Goal: Task Accomplishment & Management: Manage account settings

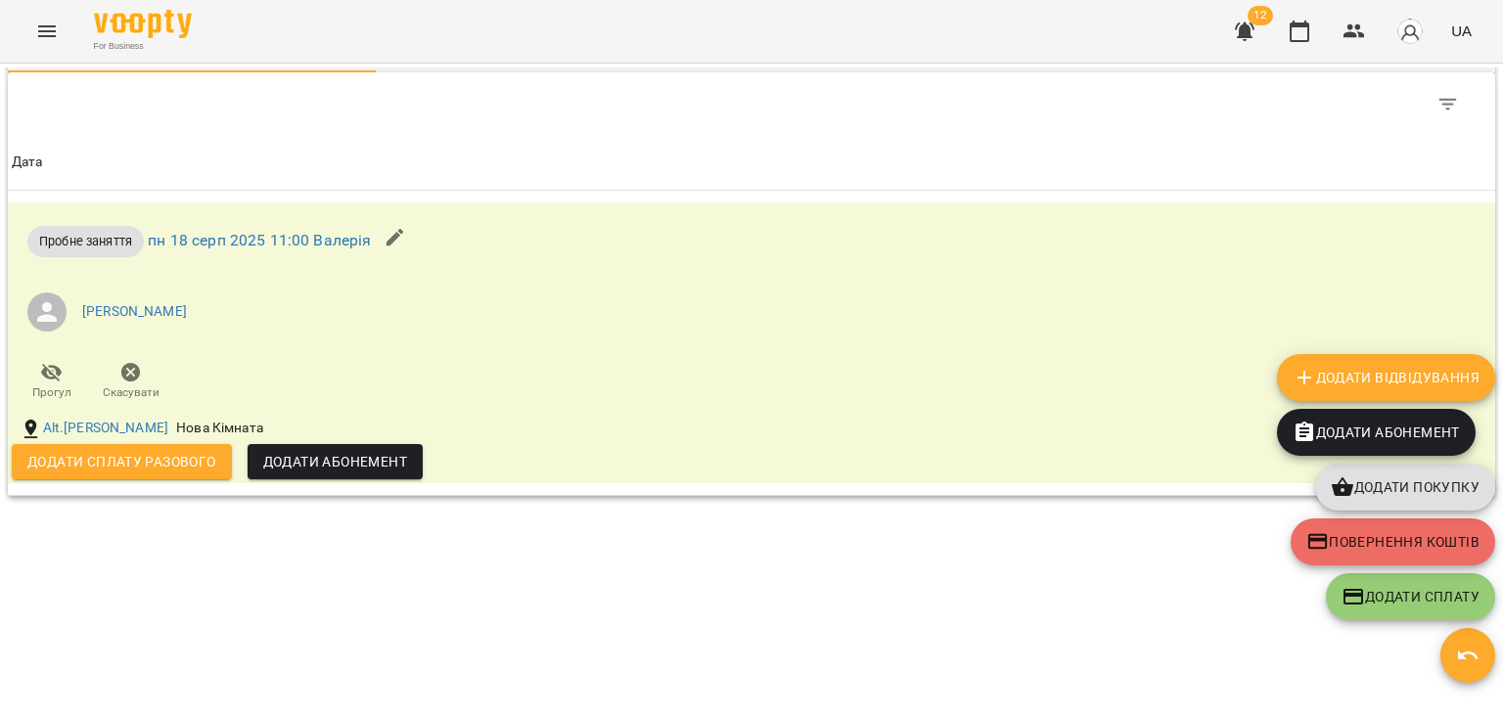
scroll to position [1089, 0]
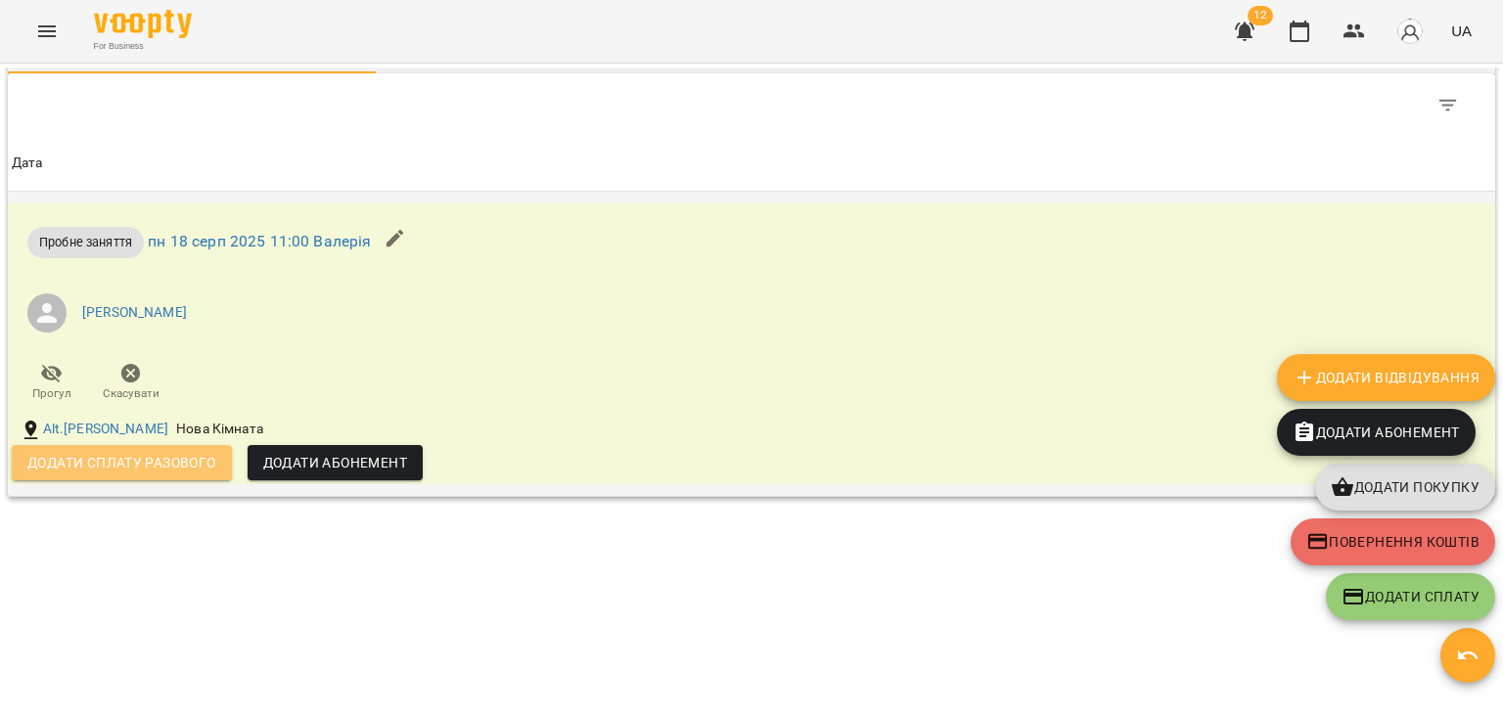
click at [160, 461] on span "Додати сплату разового" at bounding box center [121, 462] width 189 height 23
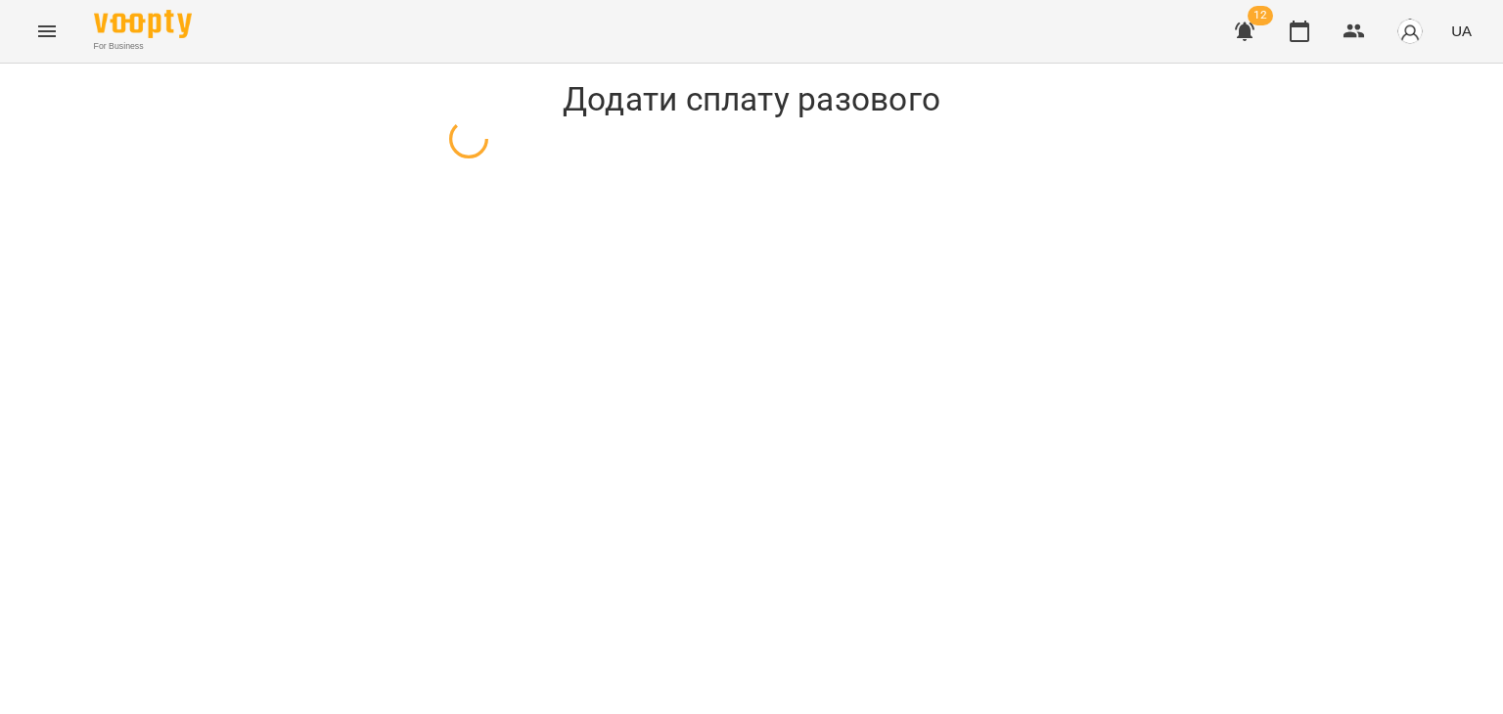
select select "**********"
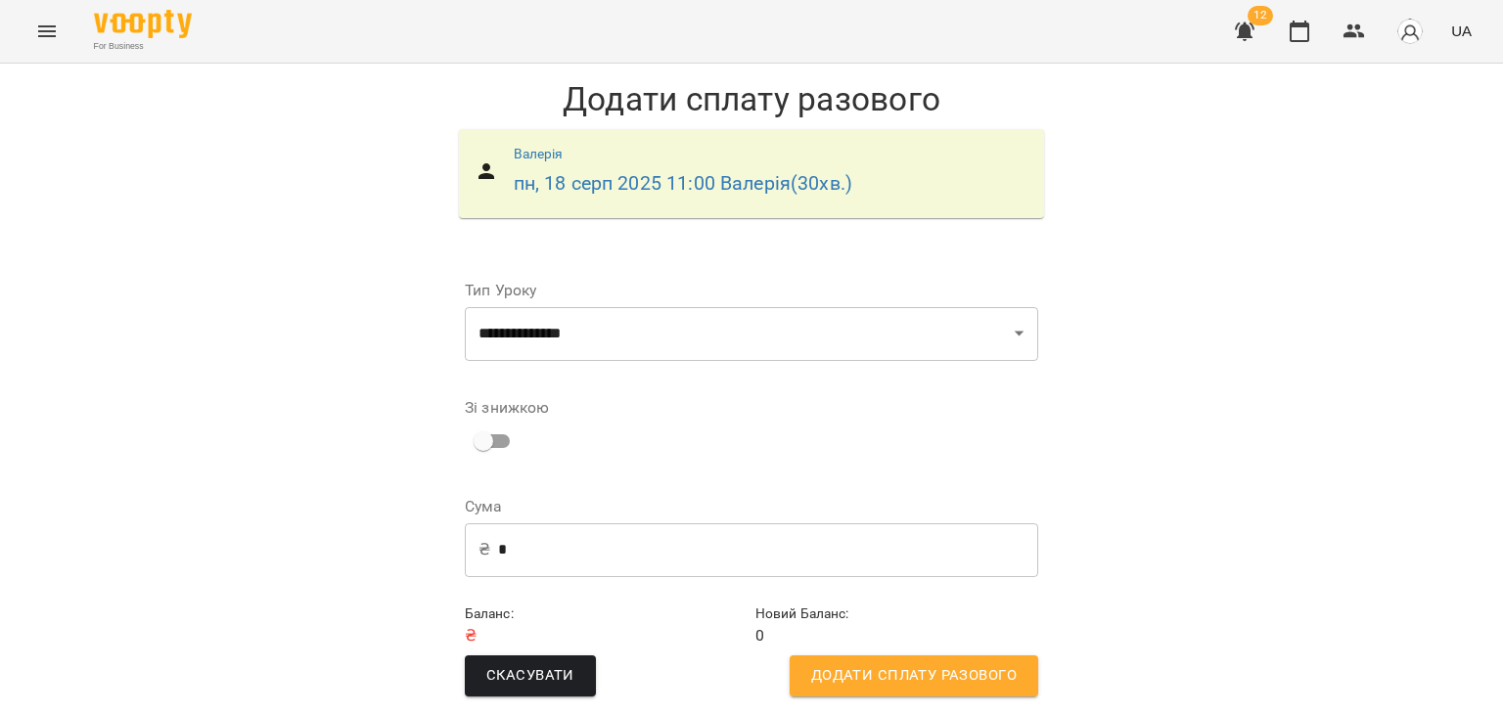
scroll to position [13, 0]
click at [928, 663] on span "Додати сплату разового" at bounding box center [913, 675] width 205 height 25
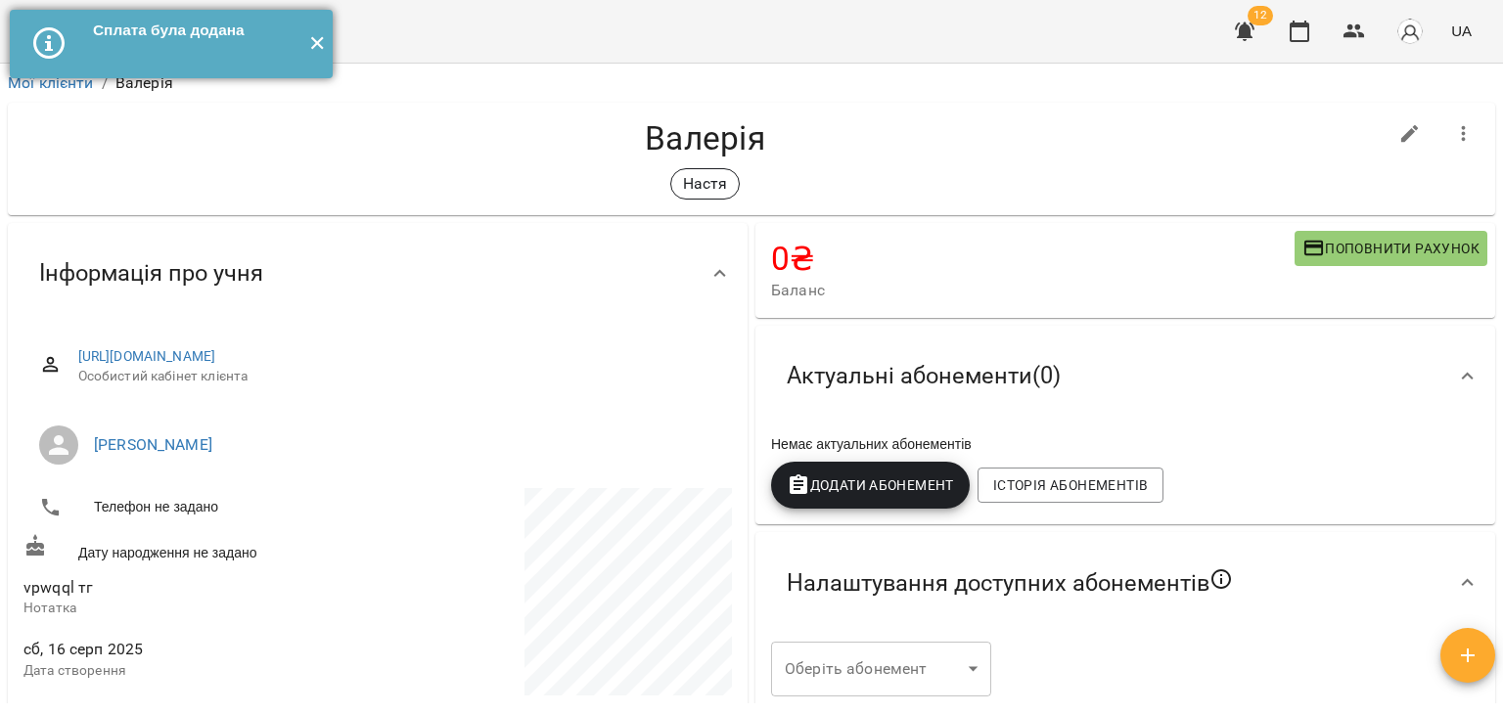
click at [317, 45] on button "✕" at bounding box center [316, 44] width 32 height 68
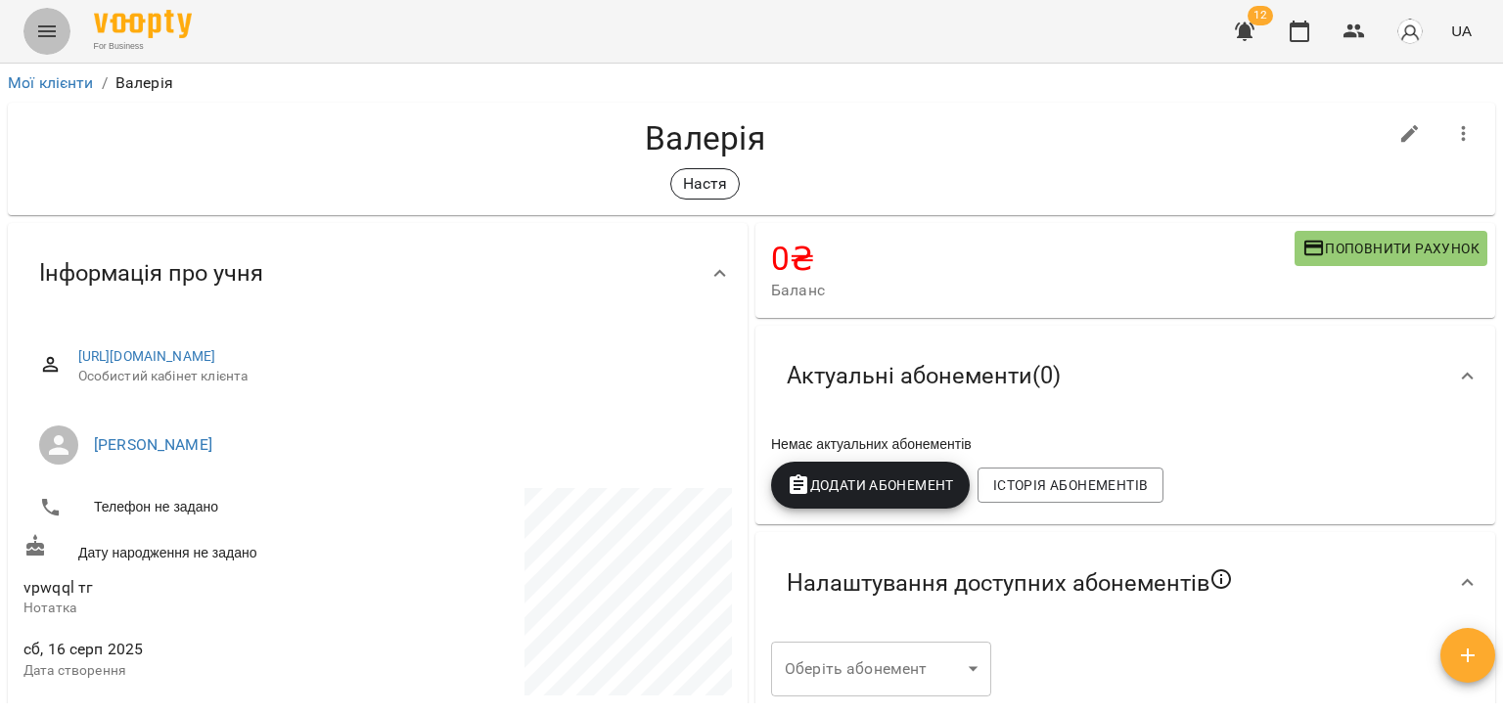
click at [48, 30] on icon "Menu" at bounding box center [47, 31] width 18 height 12
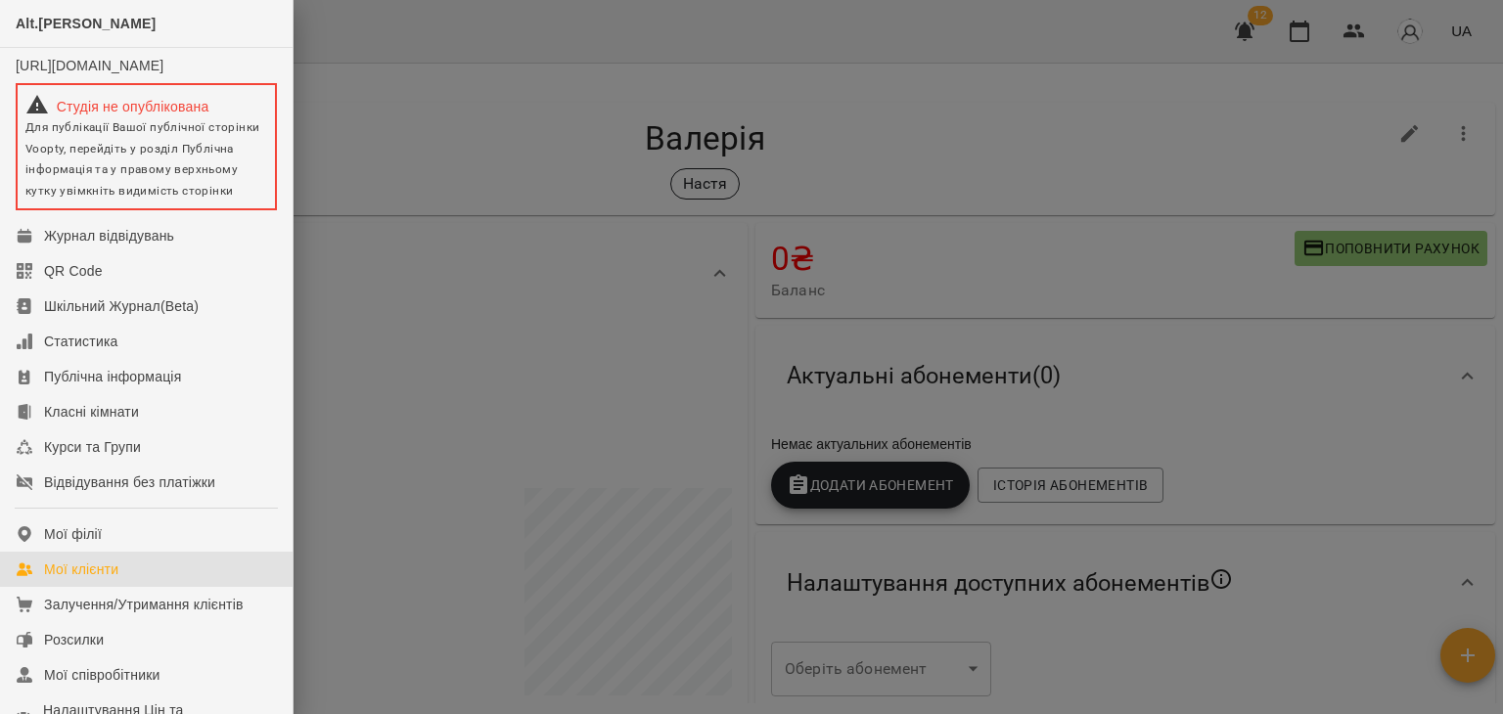
click at [127, 583] on link "Мої клієнти" at bounding box center [146, 569] width 293 height 35
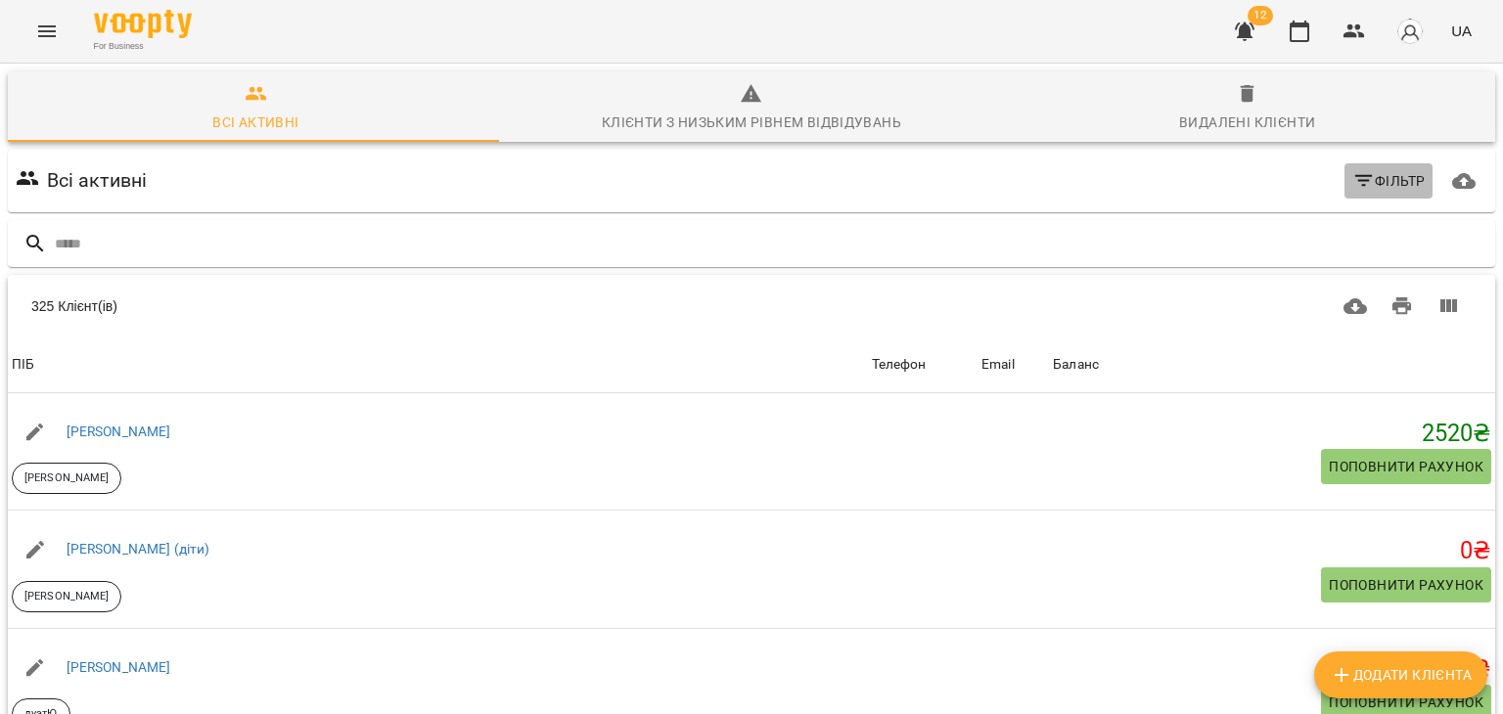
click at [1358, 186] on icon "button" at bounding box center [1363, 180] width 23 height 23
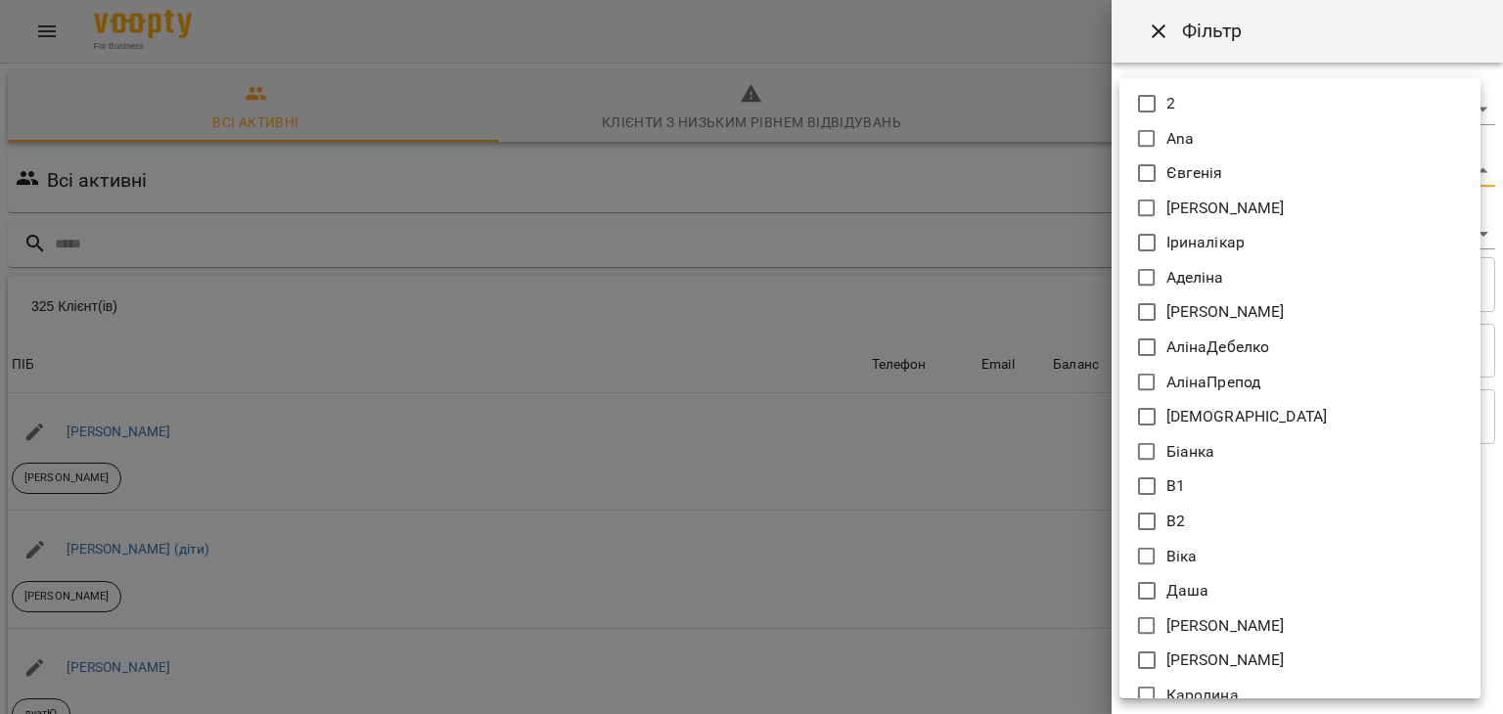
click at [1187, 181] on body "For Business 12 UA Всі активні Клієнти з низьким рівнем відвідувань Видалені кл…" at bounding box center [751, 511] width 1503 height 1022
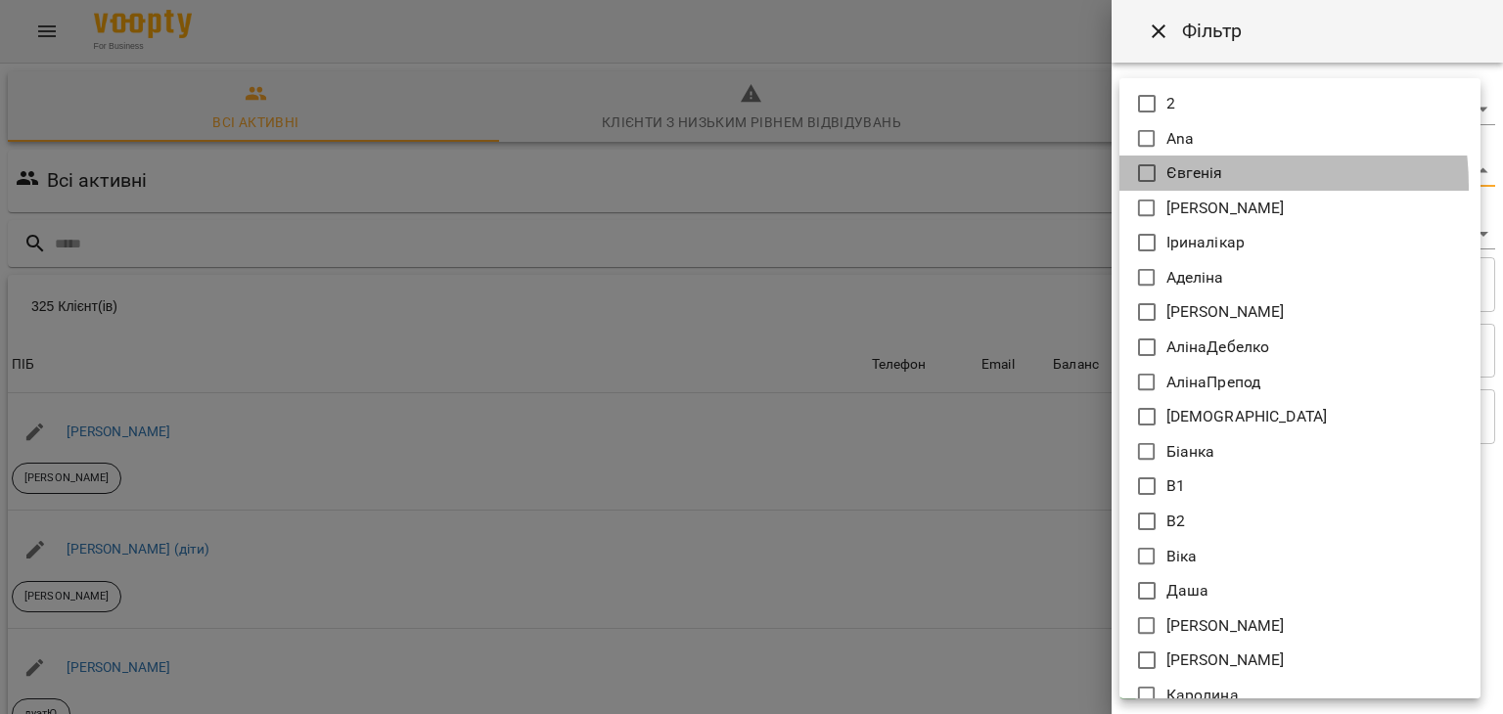
click at [1191, 186] on li "Євгенія" at bounding box center [1299, 173] width 361 height 35
type input "*******"
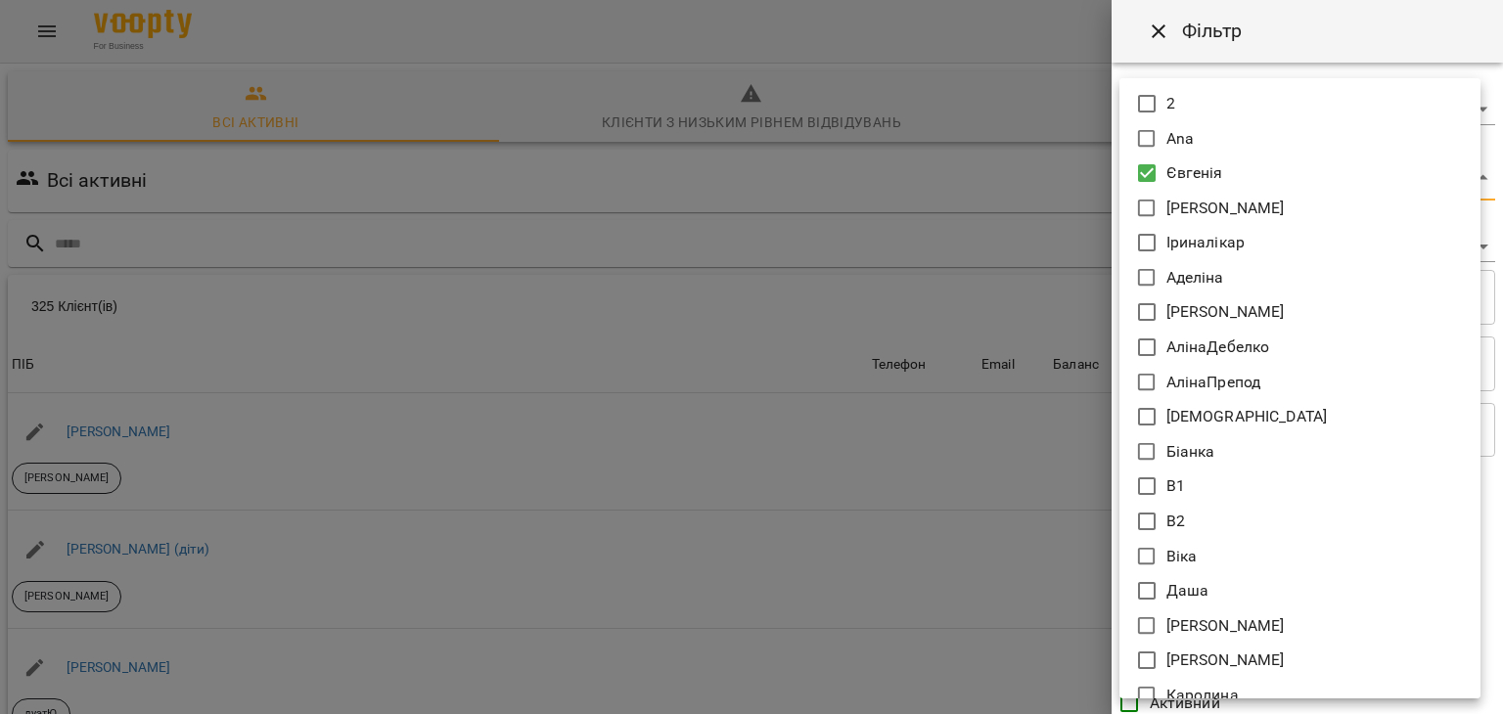
click at [959, 220] on div at bounding box center [751, 357] width 1503 height 714
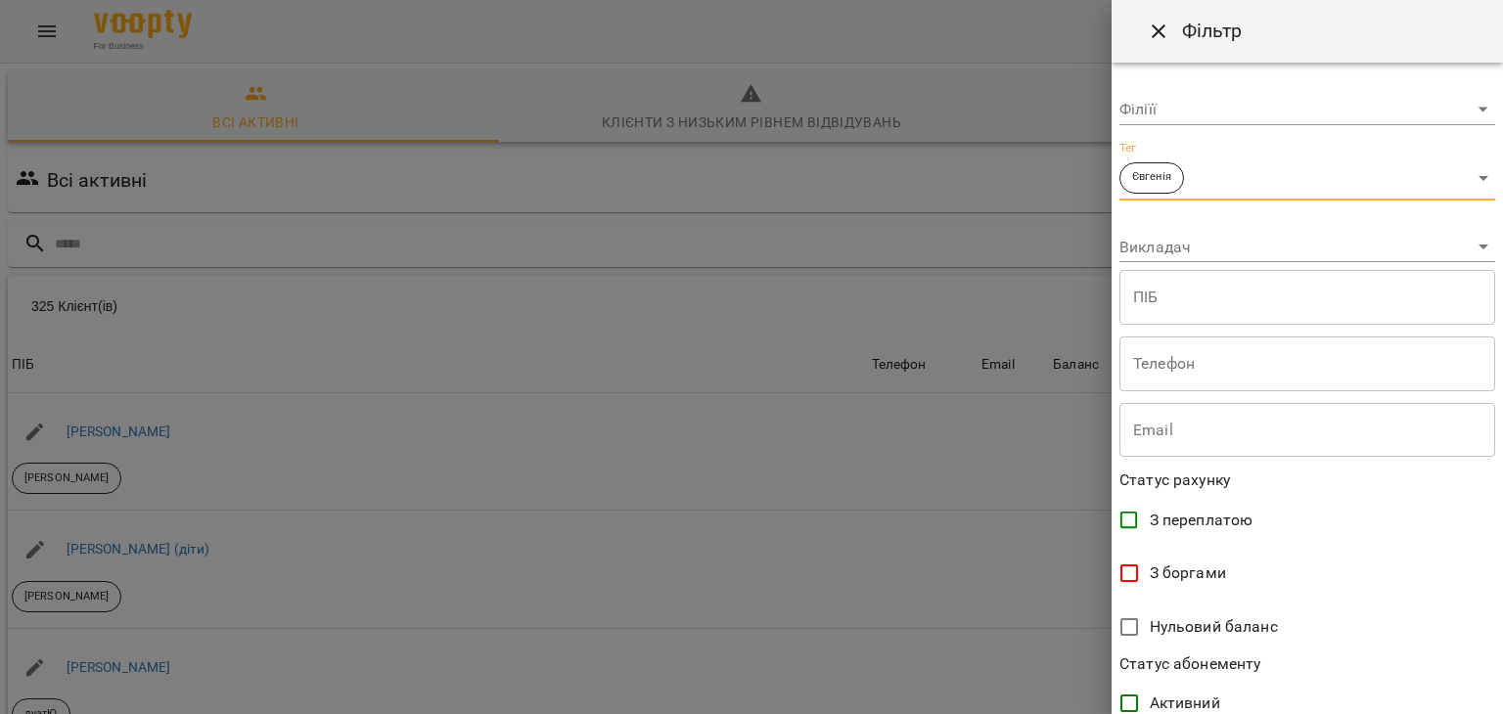
click at [1183, 261] on body "For Business 12 UA Всі активні Клієнти з низьким рівнем відвідувань Видалені кл…" at bounding box center [751, 511] width 1503 height 1022
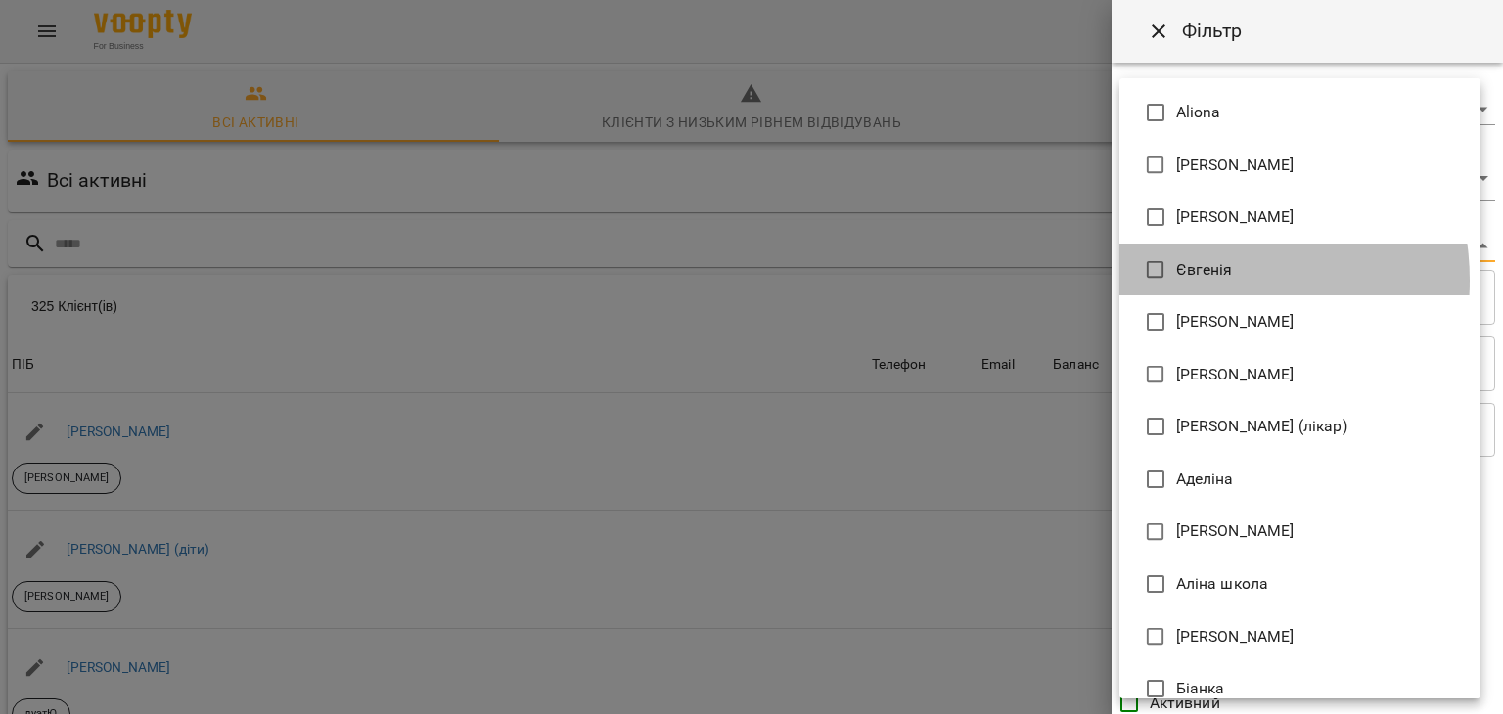
click at [1198, 281] on li "Євгенія" at bounding box center [1299, 270] width 361 height 53
type input "**********"
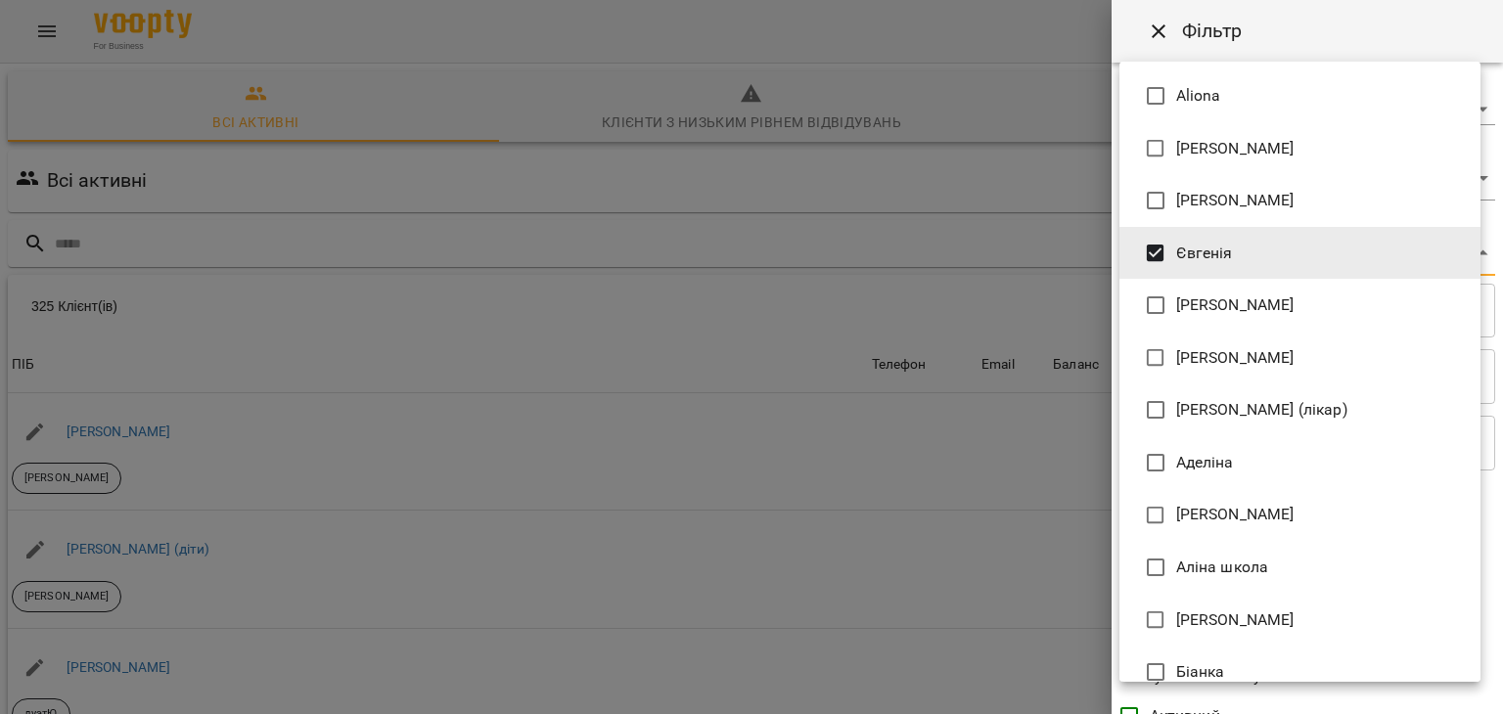
click at [1024, 340] on div at bounding box center [751, 357] width 1503 height 714
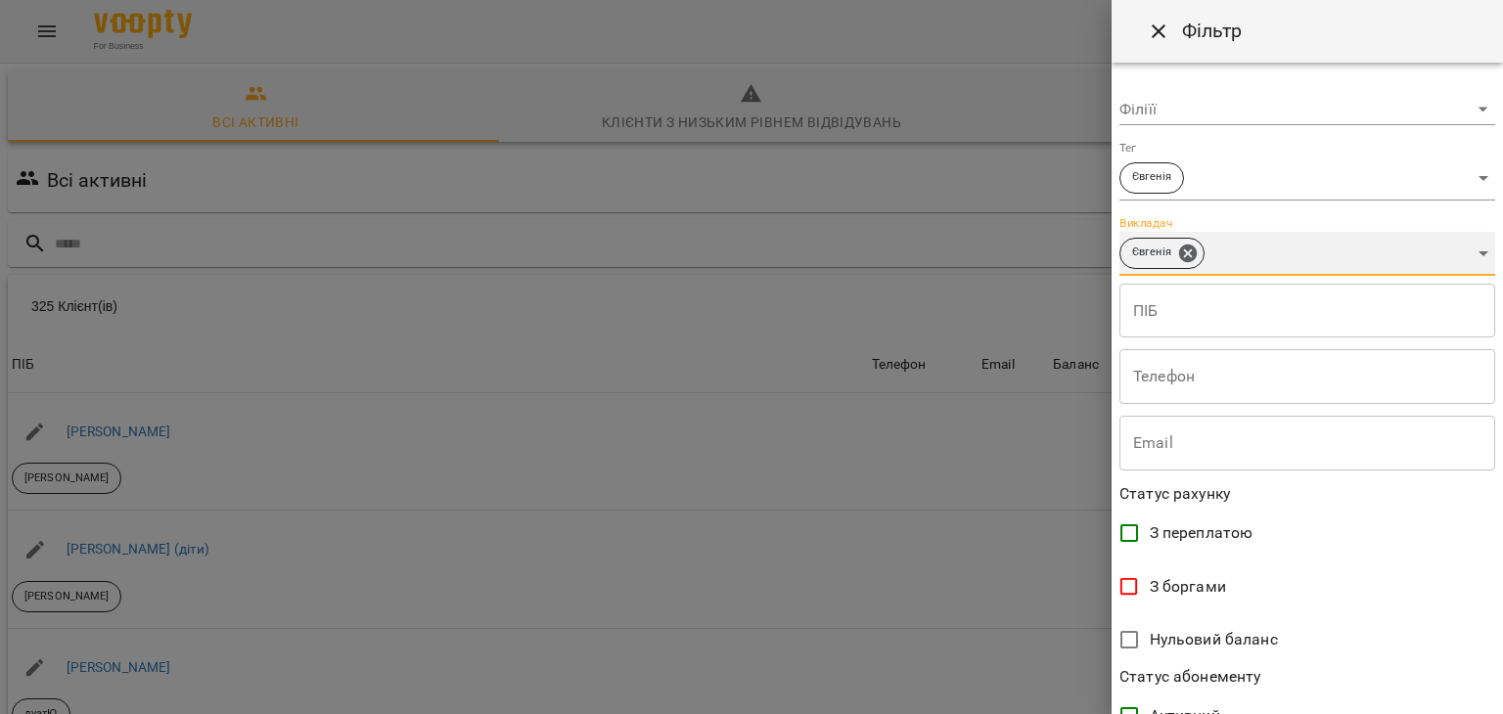
scroll to position [401, 0]
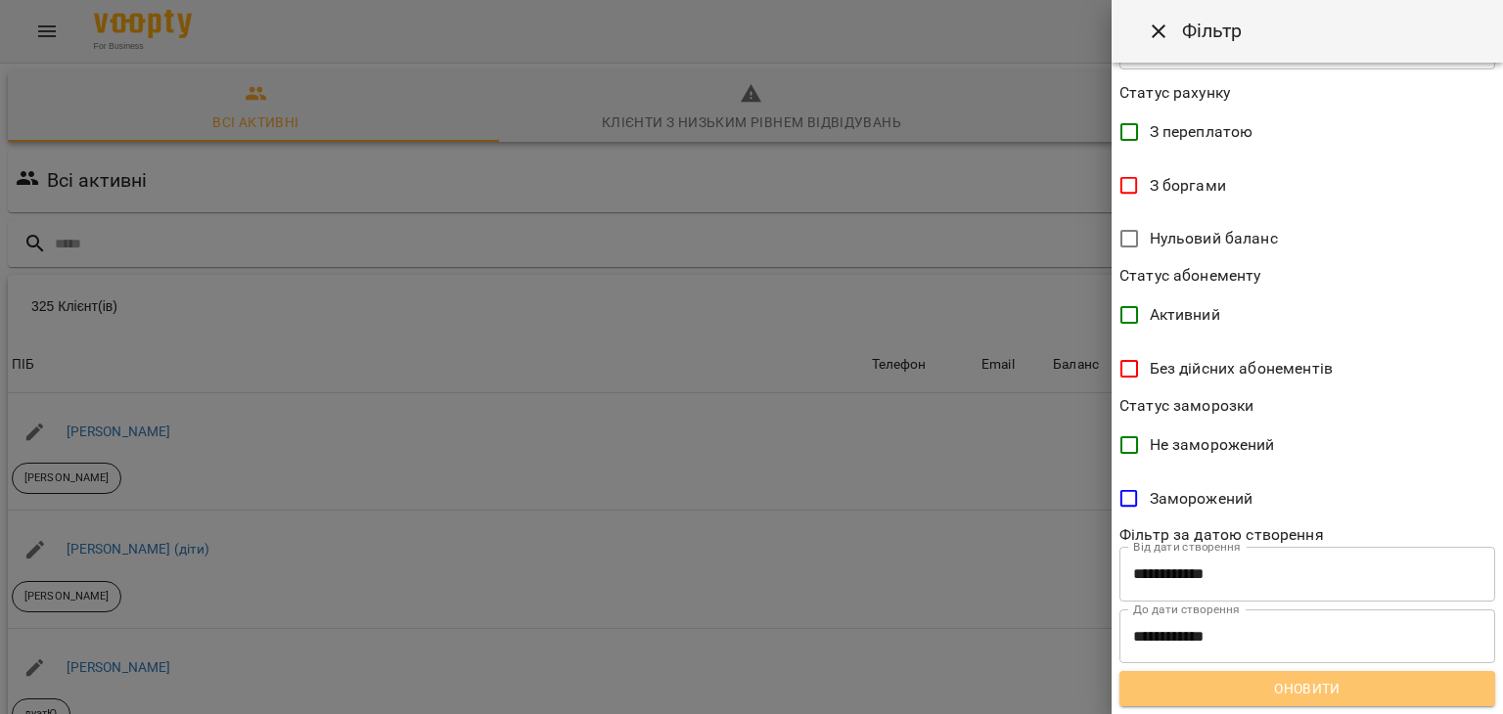
click at [1319, 694] on span "Оновити" at bounding box center [1307, 688] width 344 height 23
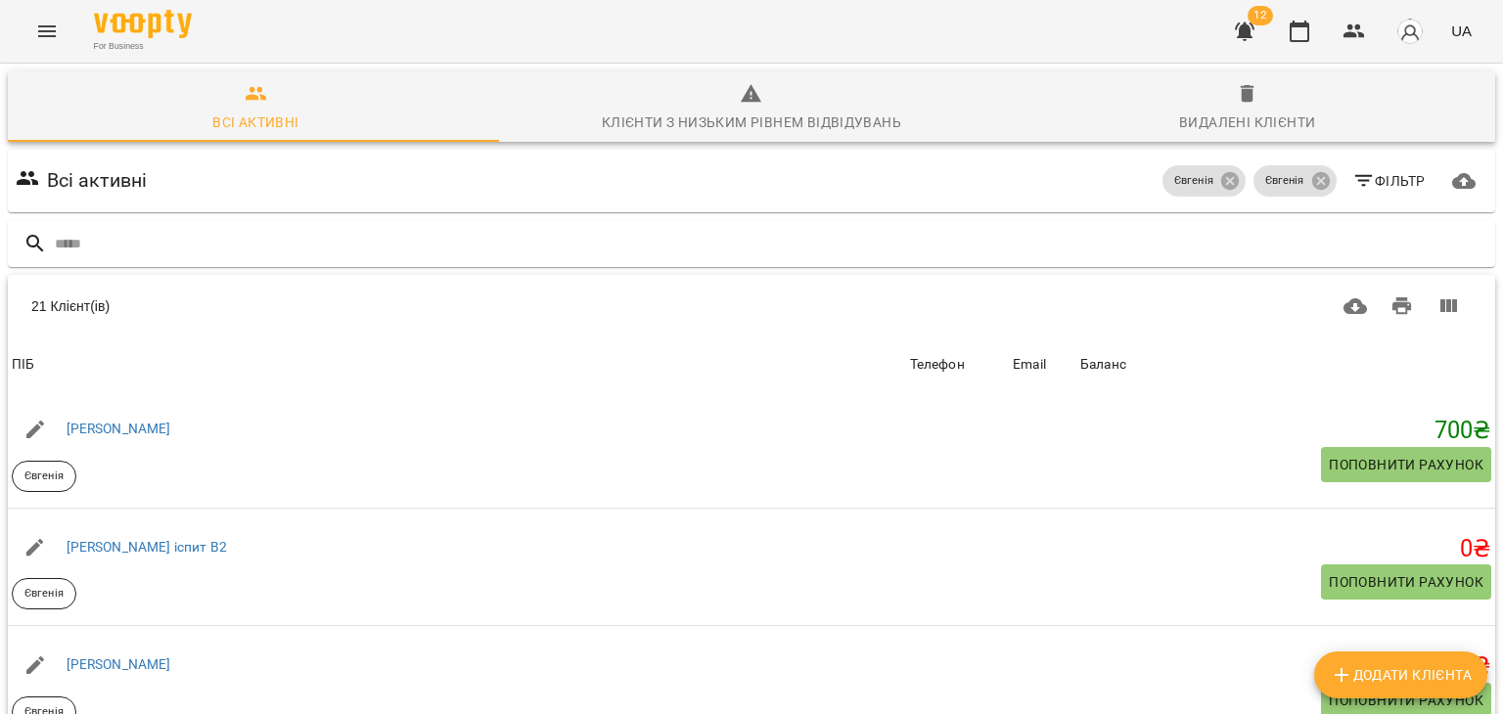
scroll to position [1762, 0]
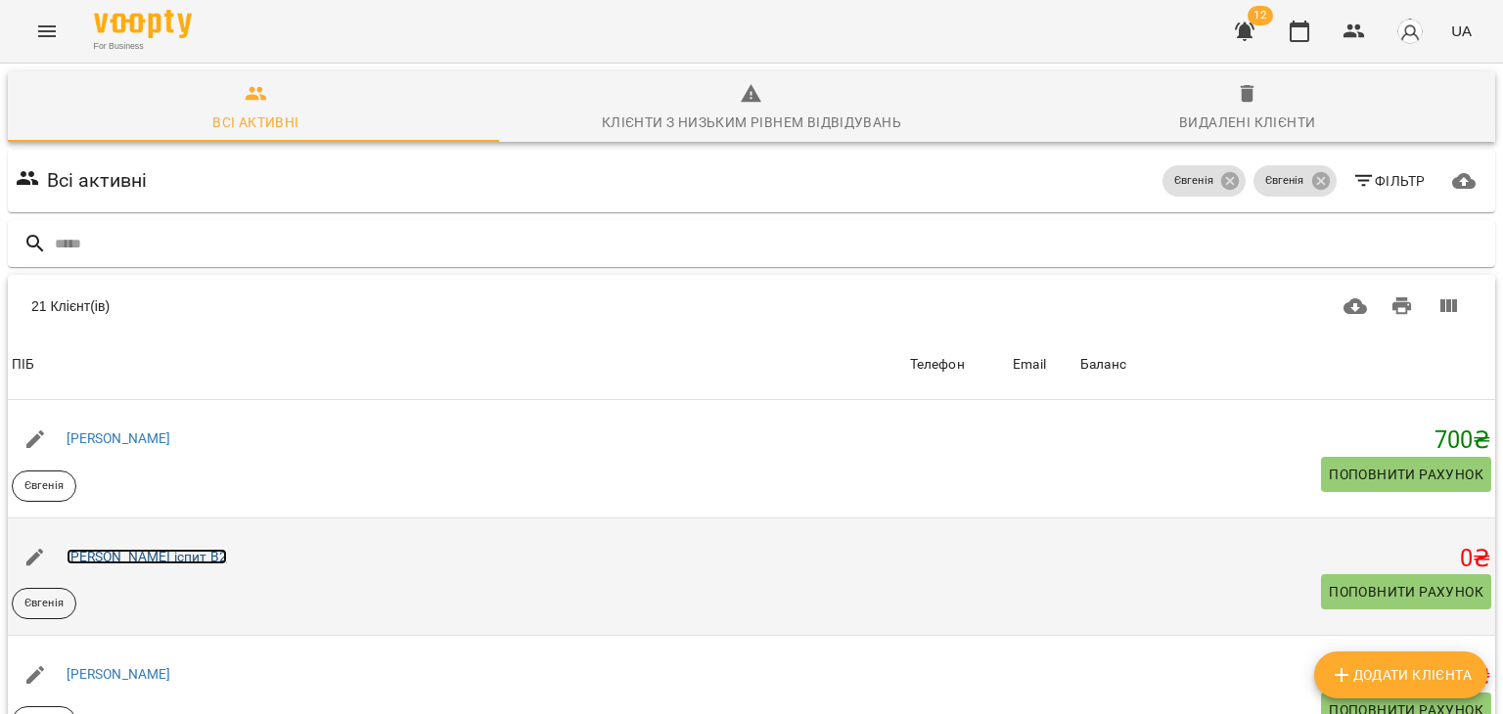
click at [124, 549] on link "Марія іспит В2" at bounding box center [147, 557] width 160 height 16
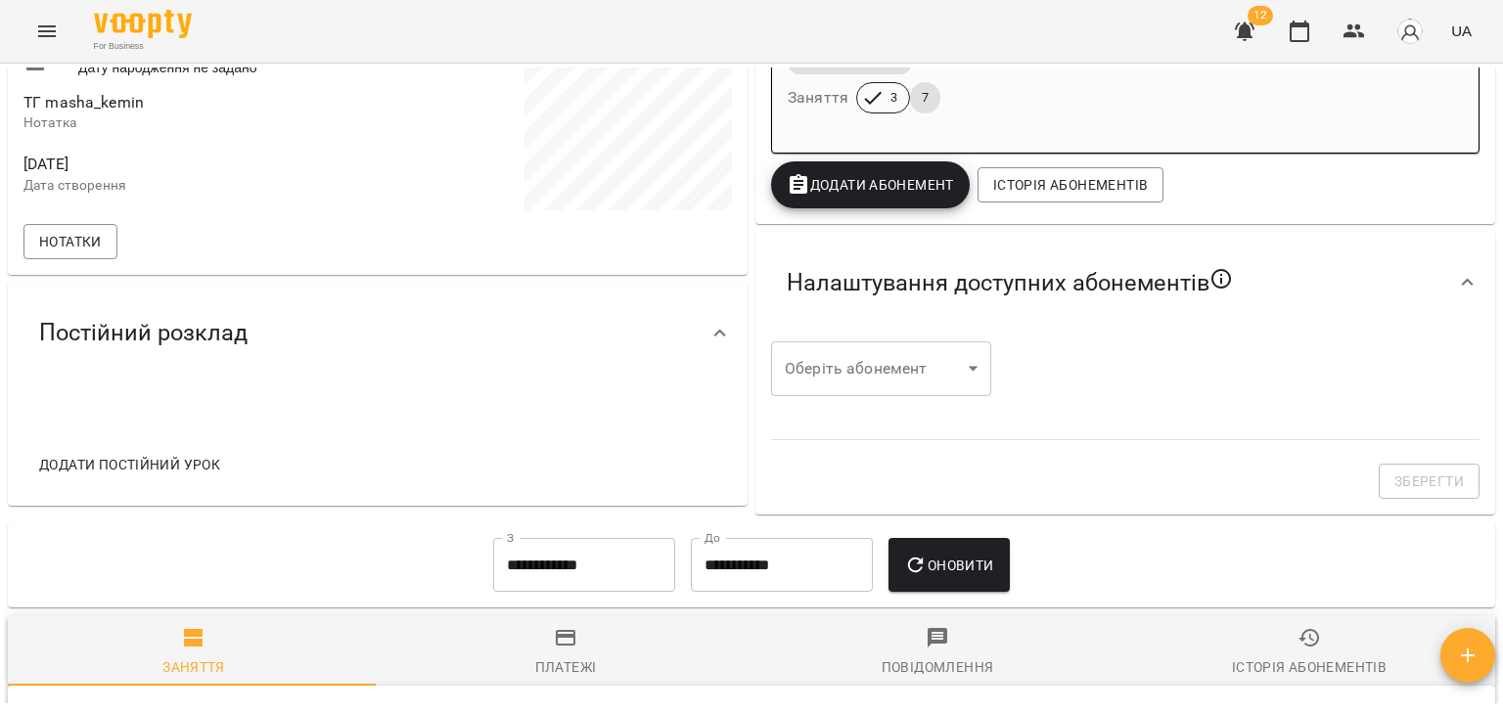
scroll to position [449, 0]
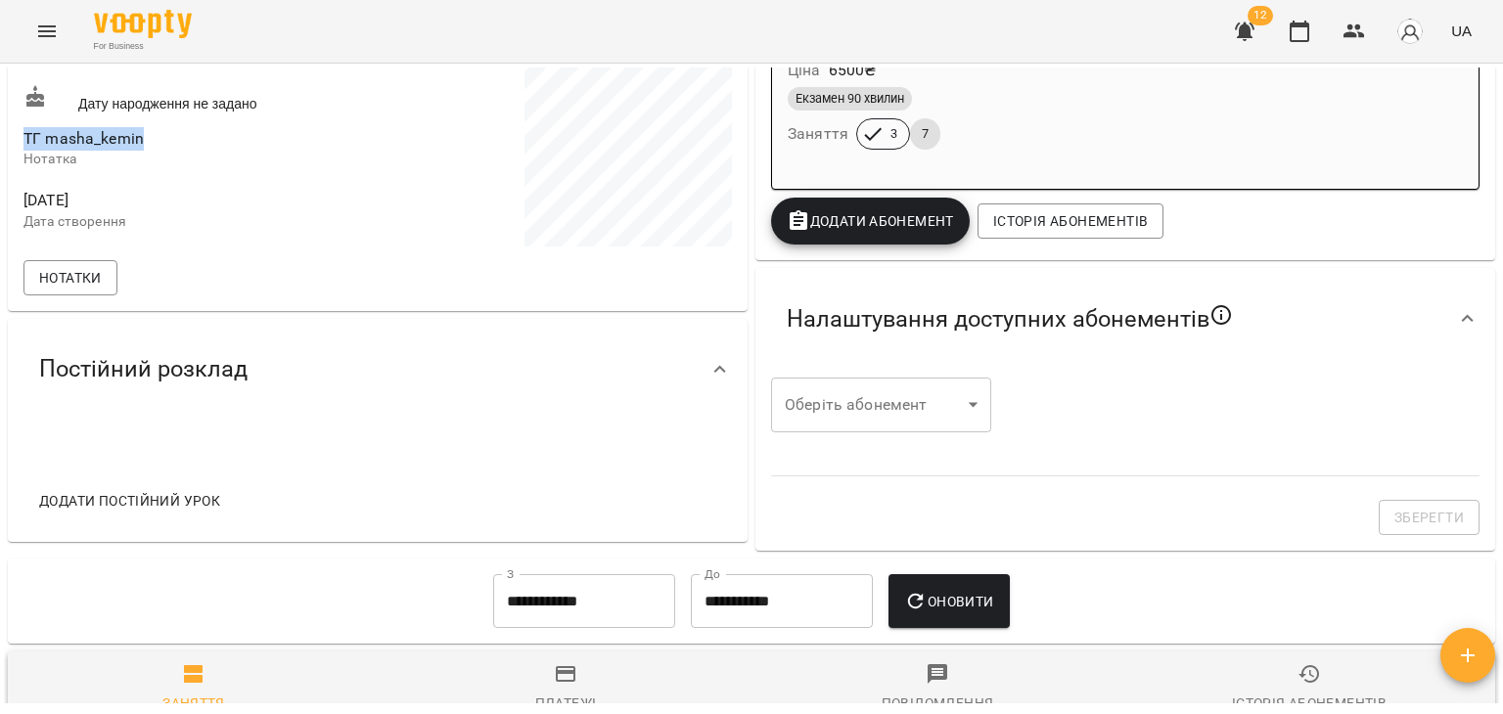
drag, startPoint x: 25, startPoint y: 135, endPoint x: 160, endPoint y: 148, distance: 135.6
click at [160, 148] on span "ТГ masha_kemin" at bounding box center [198, 138] width 350 height 23
copy span "ТГ masha_kemin"
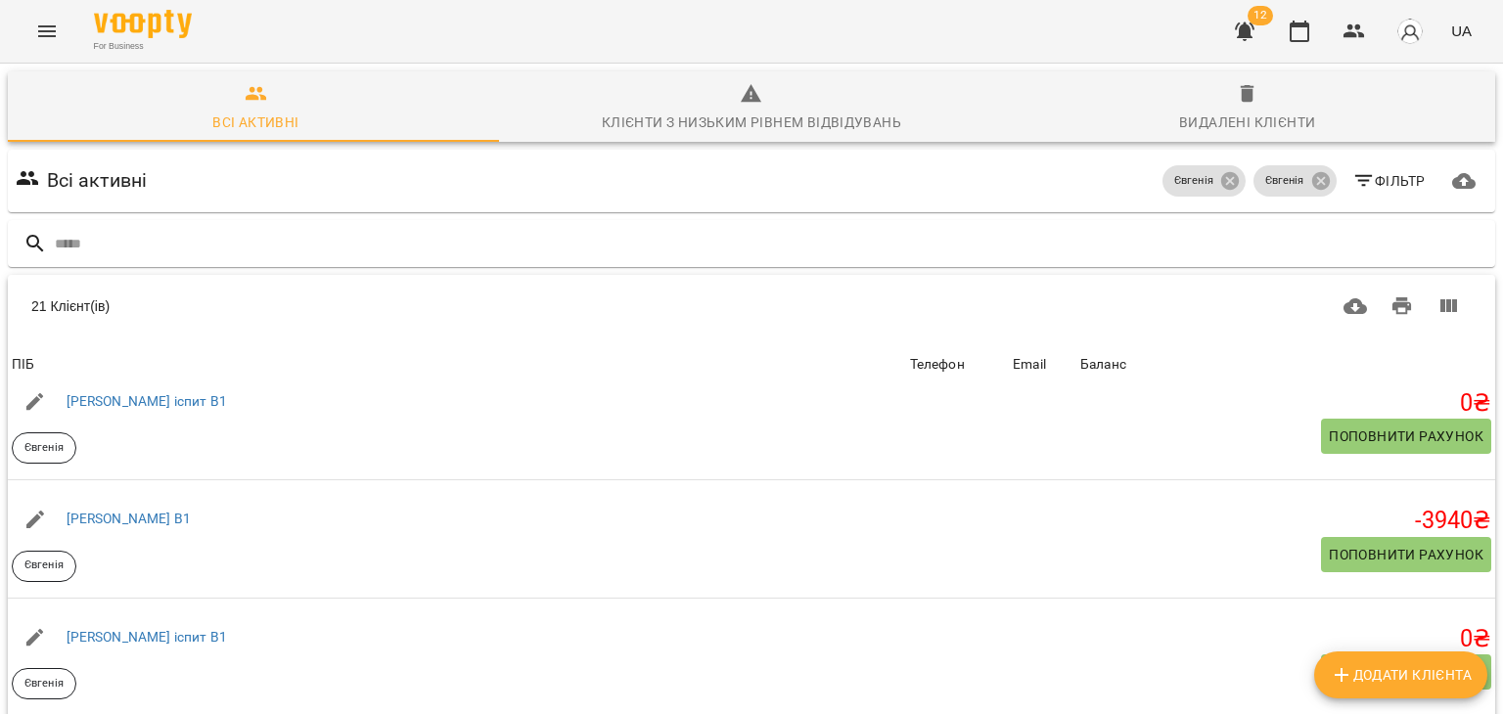
scroll to position [688, 0]
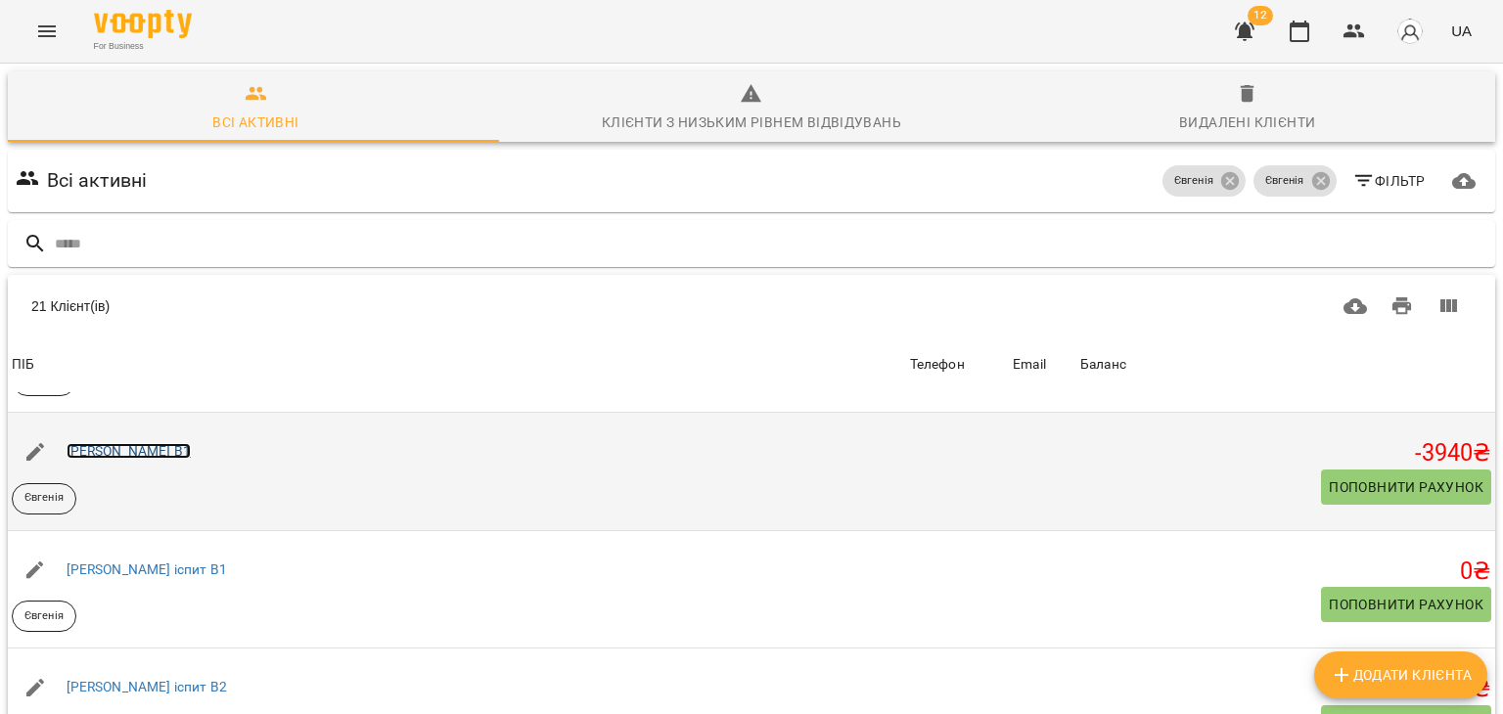
click at [113, 447] on link "Наталя В1" at bounding box center [129, 451] width 124 height 16
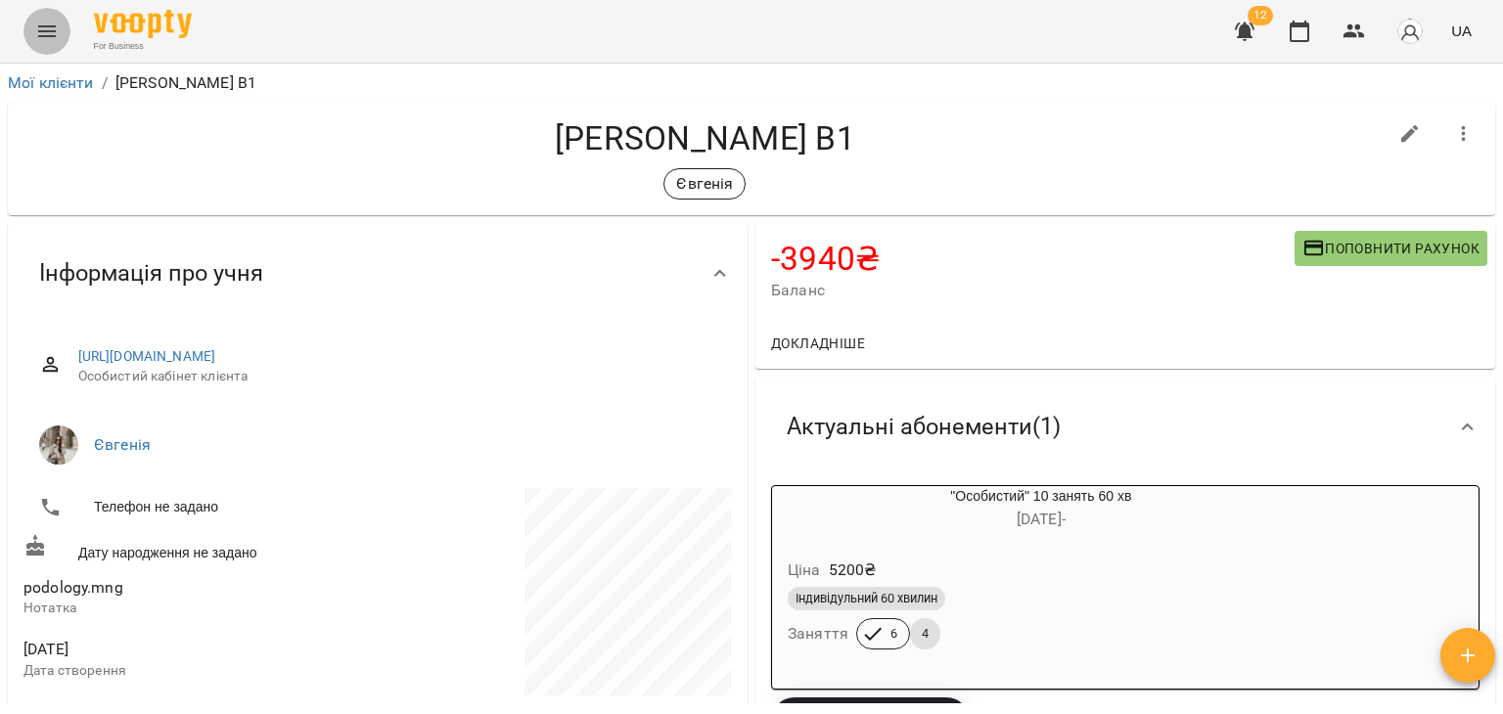
click at [61, 40] on button "Menu" at bounding box center [46, 31] width 47 height 47
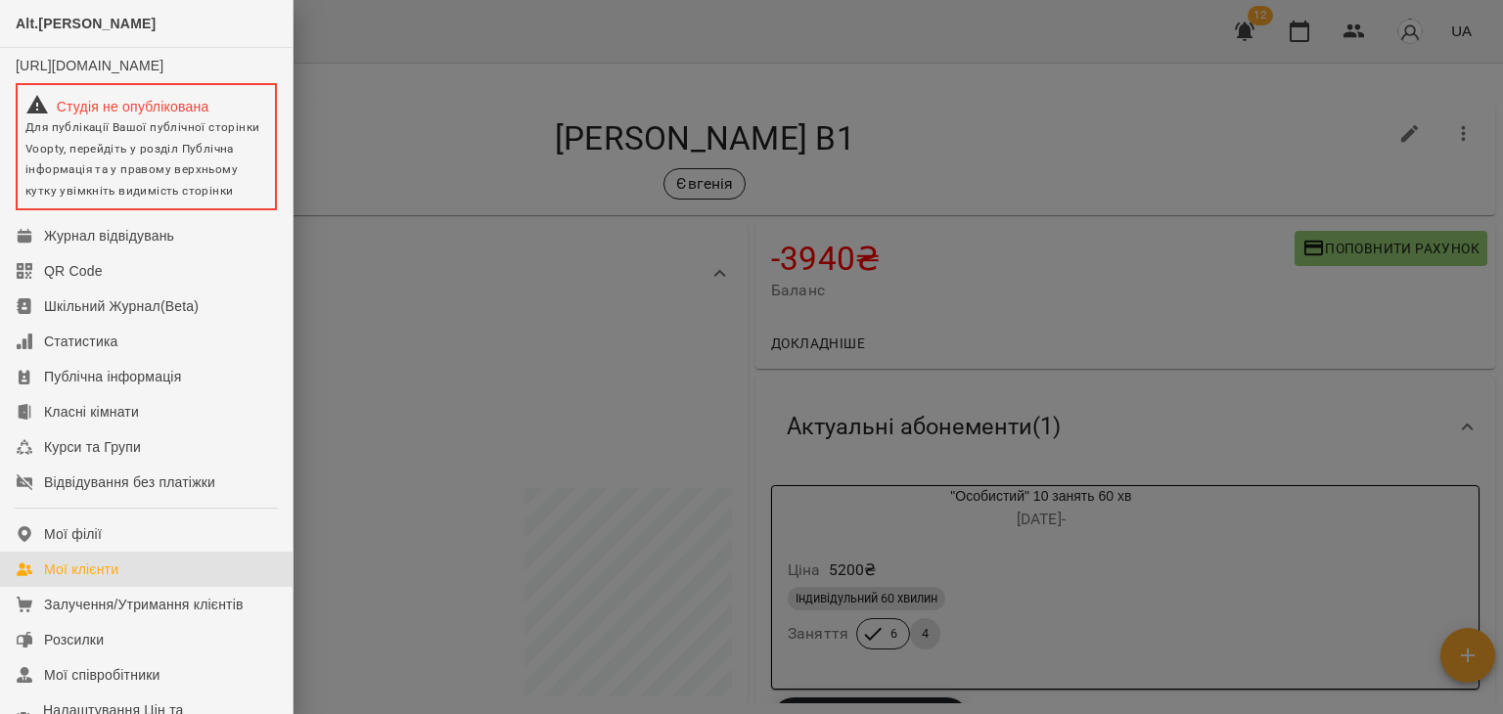
click at [121, 587] on link "Мої клієнти" at bounding box center [146, 569] width 293 height 35
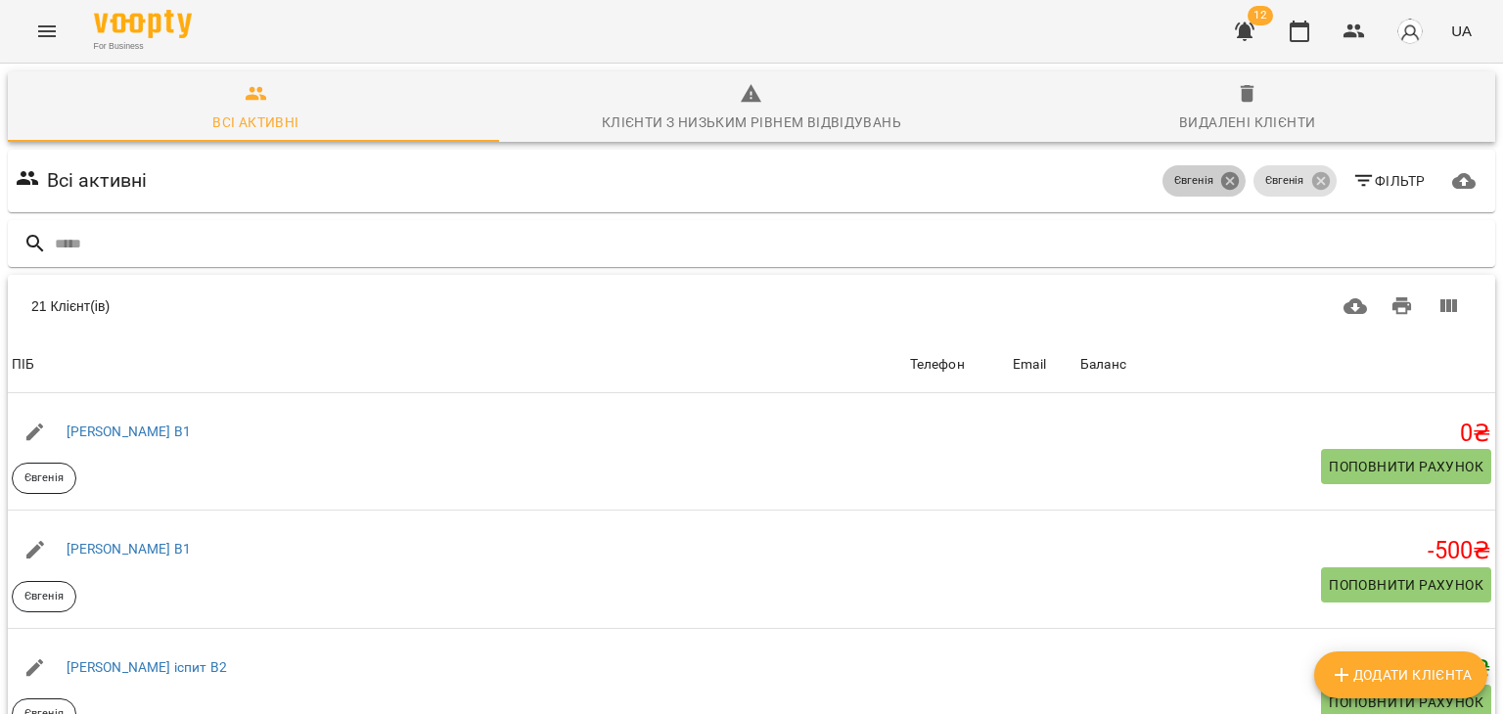
click at [1221, 185] on icon at bounding box center [1230, 181] width 18 height 18
click at [1311, 185] on icon at bounding box center [1320, 181] width 18 height 18
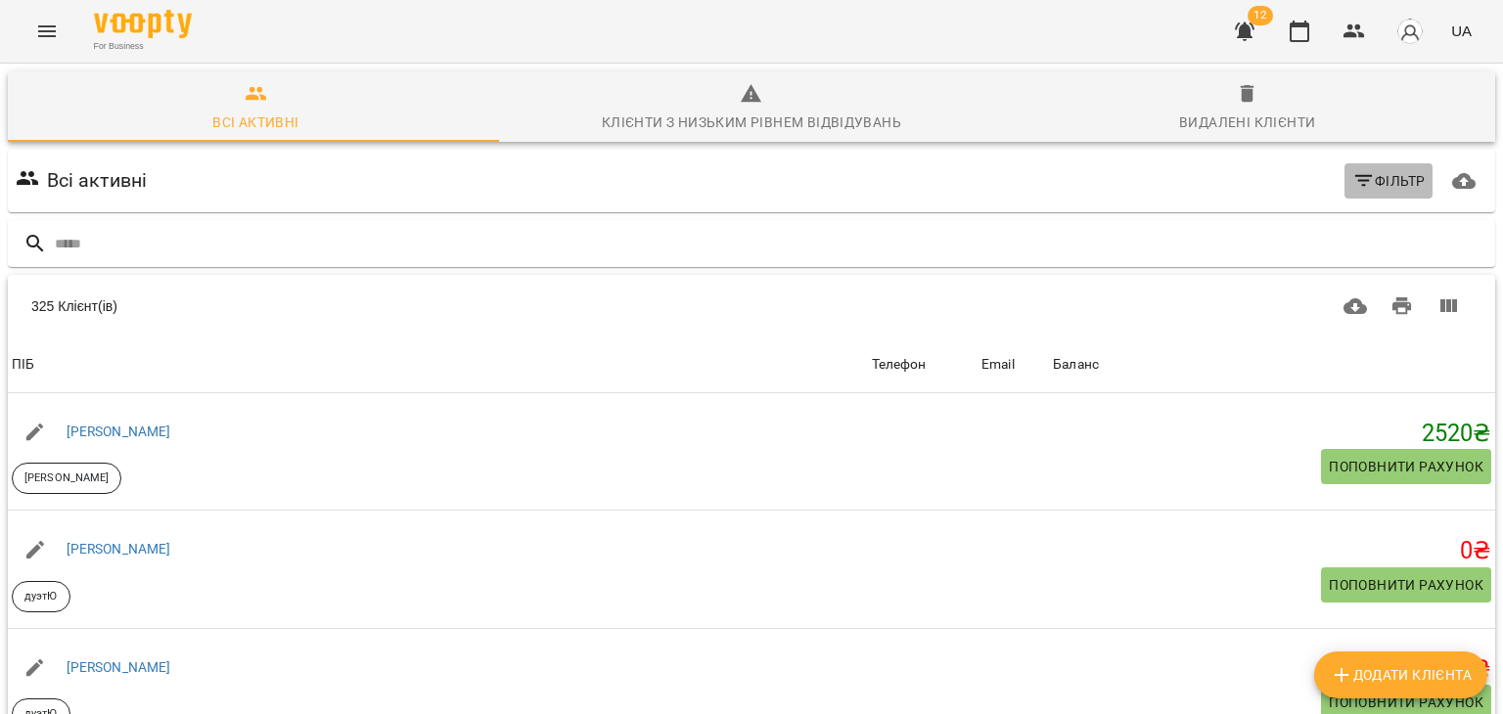
click at [1374, 185] on span "Фільтр" at bounding box center [1388, 180] width 73 height 23
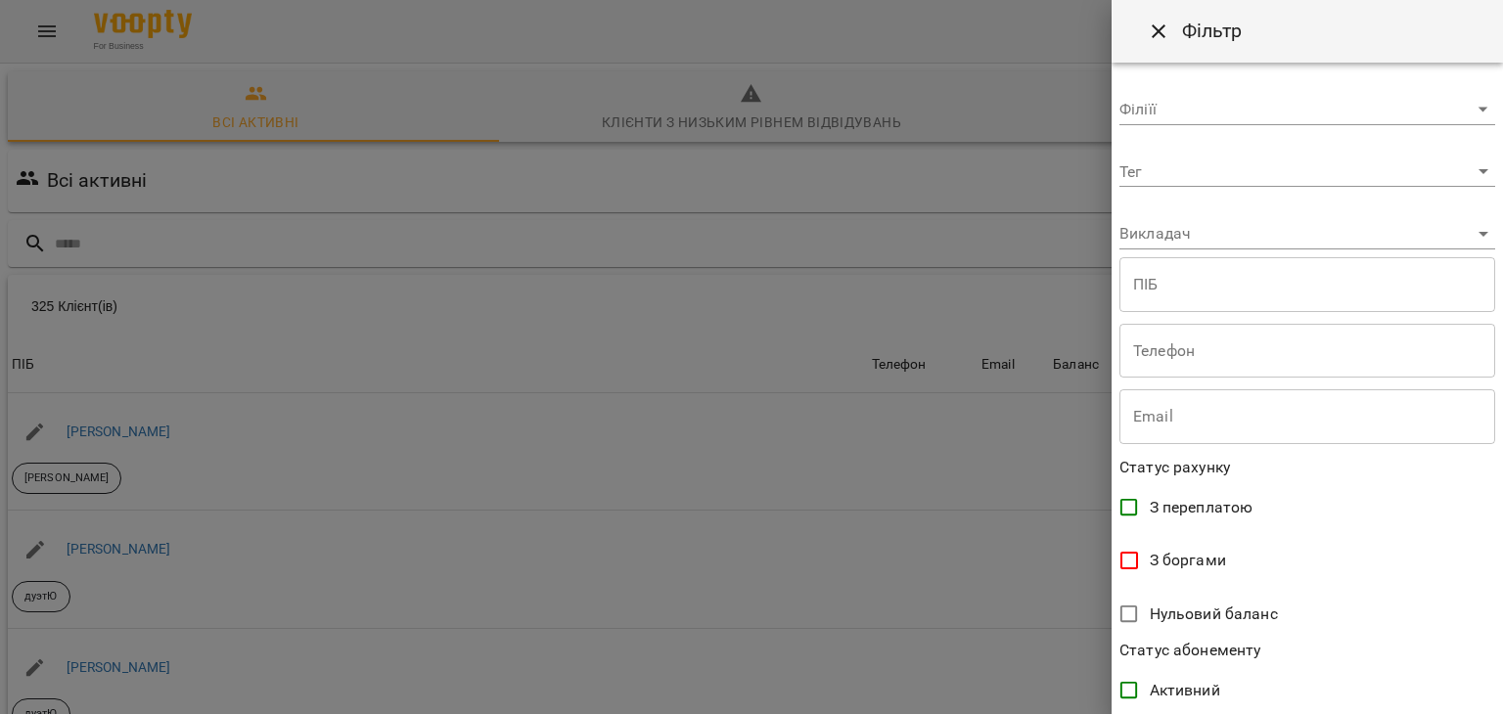
click at [1174, 154] on div "Тег ​" at bounding box center [1307, 164] width 376 height 47
click at [1180, 169] on body "For Business 12 UA Всі активні Клієнти з низьким рівнем відвідувань Видалені кл…" at bounding box center [751, 511] width 1503 height 1022
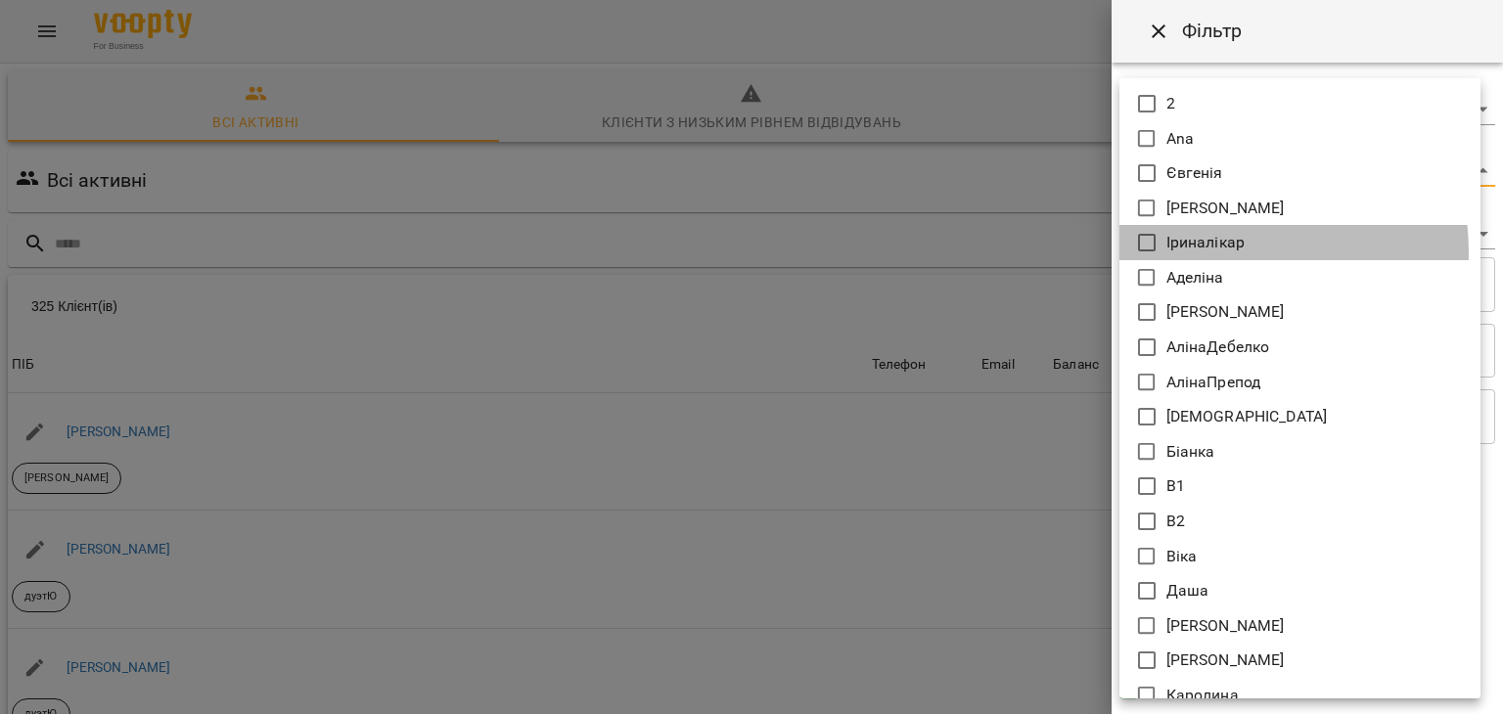
click at [1203, 252] on p "Іриналікар" at bounding box center [1205, 242] width 78 height 23
type input "**********"
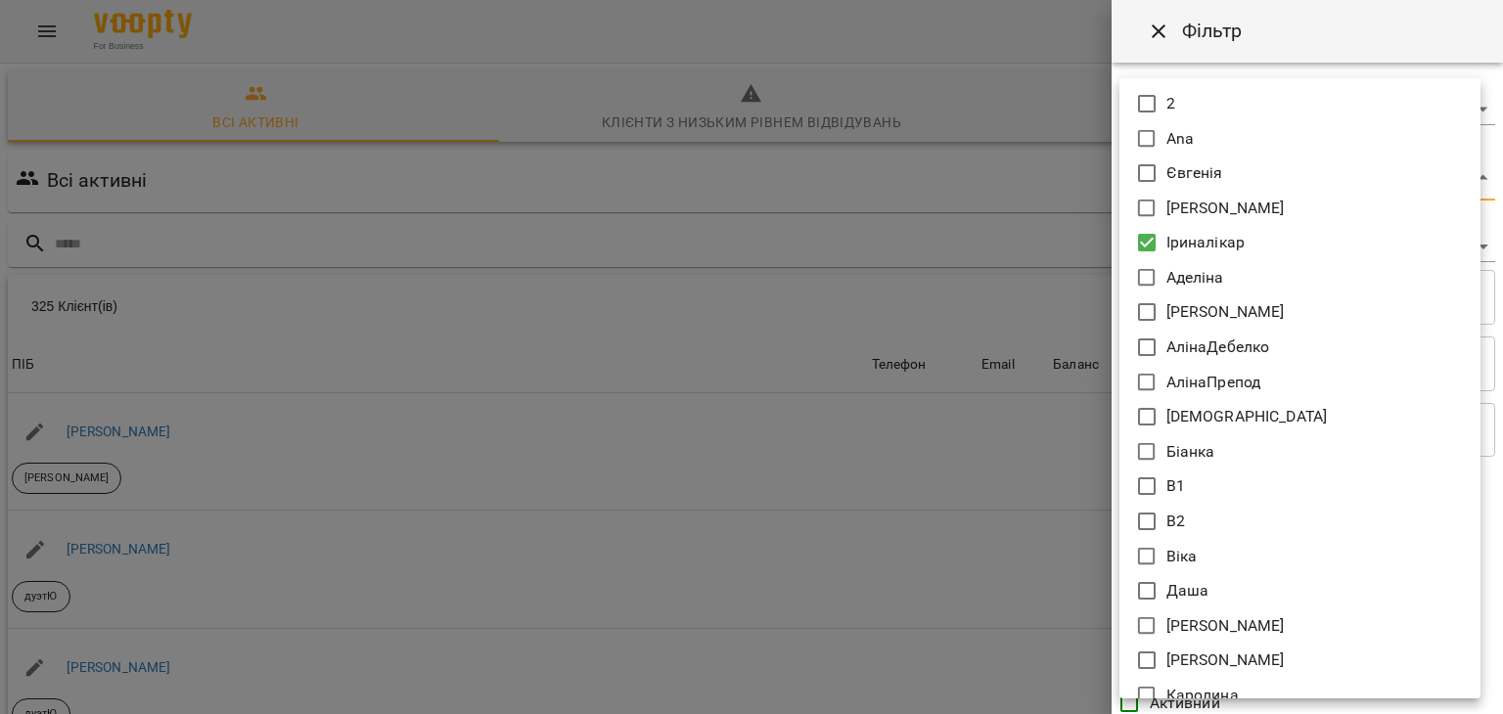
click at [1001, 290] on div at bounding box center [751, 357] width 1503 height 714
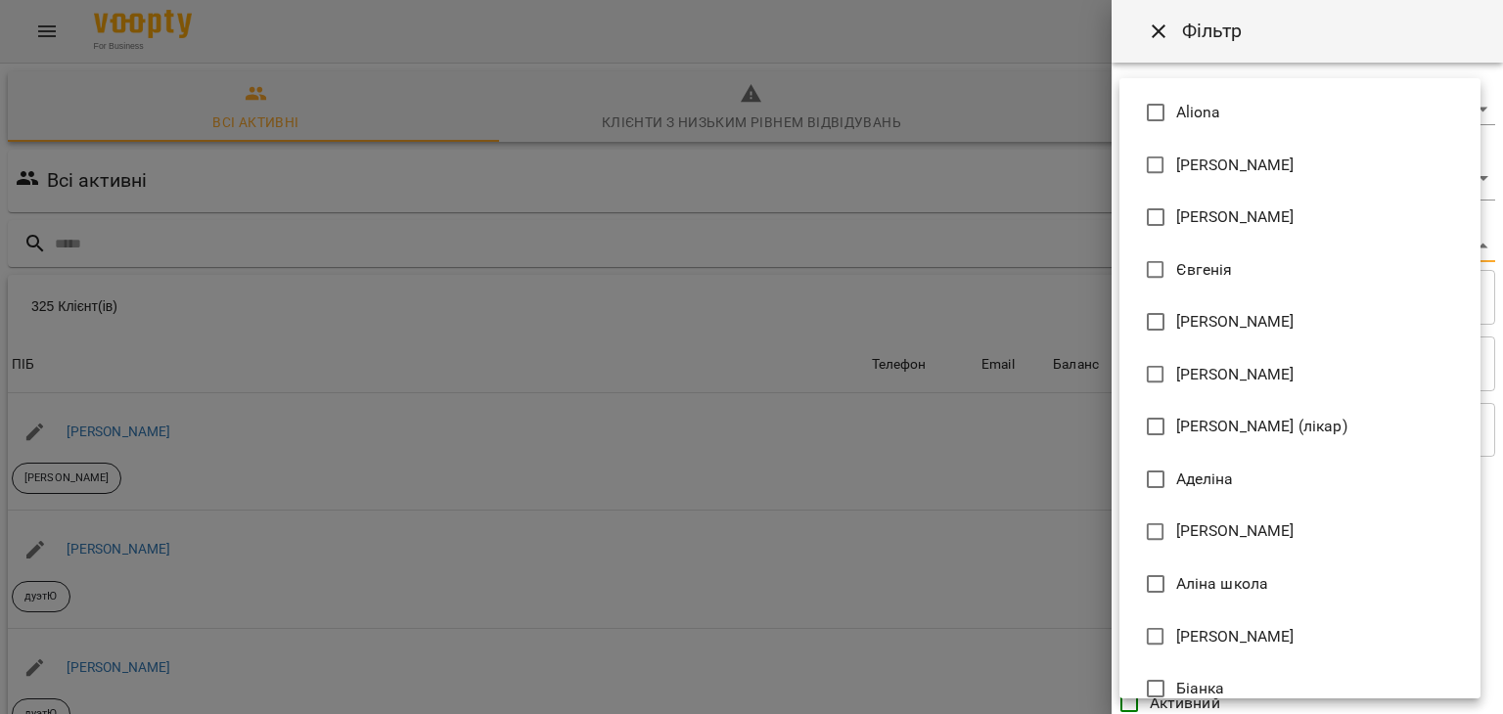
click at [1189, 248] on body "For Business 12 UA Всі активні Клієнти з низьким рівнем відвідувань Видалені кл…" at bounding box center [751, 511] width 1503 height 1022
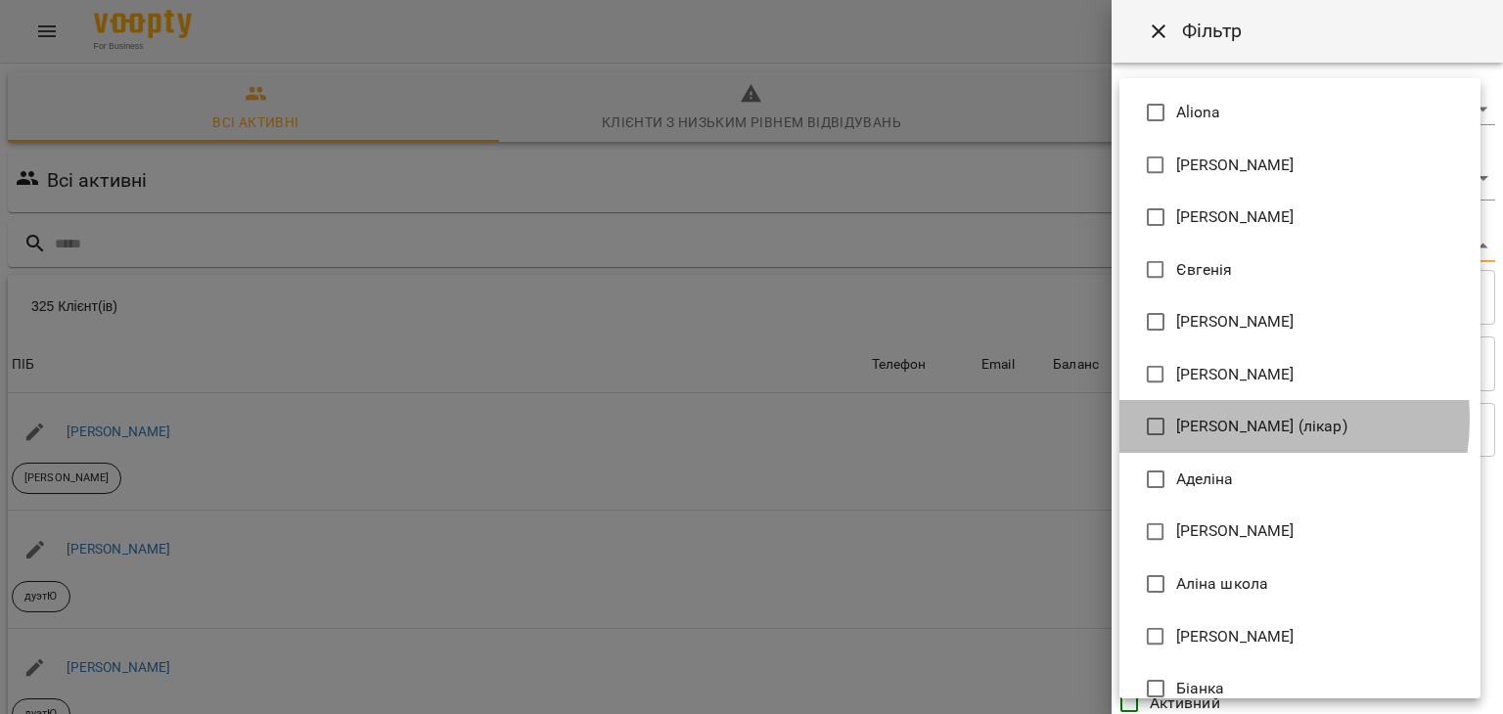
click at [1228, 419] on span "Ірина (лікар)" at bounding box center [1261, 426] width 171 height 23
type input "**********"
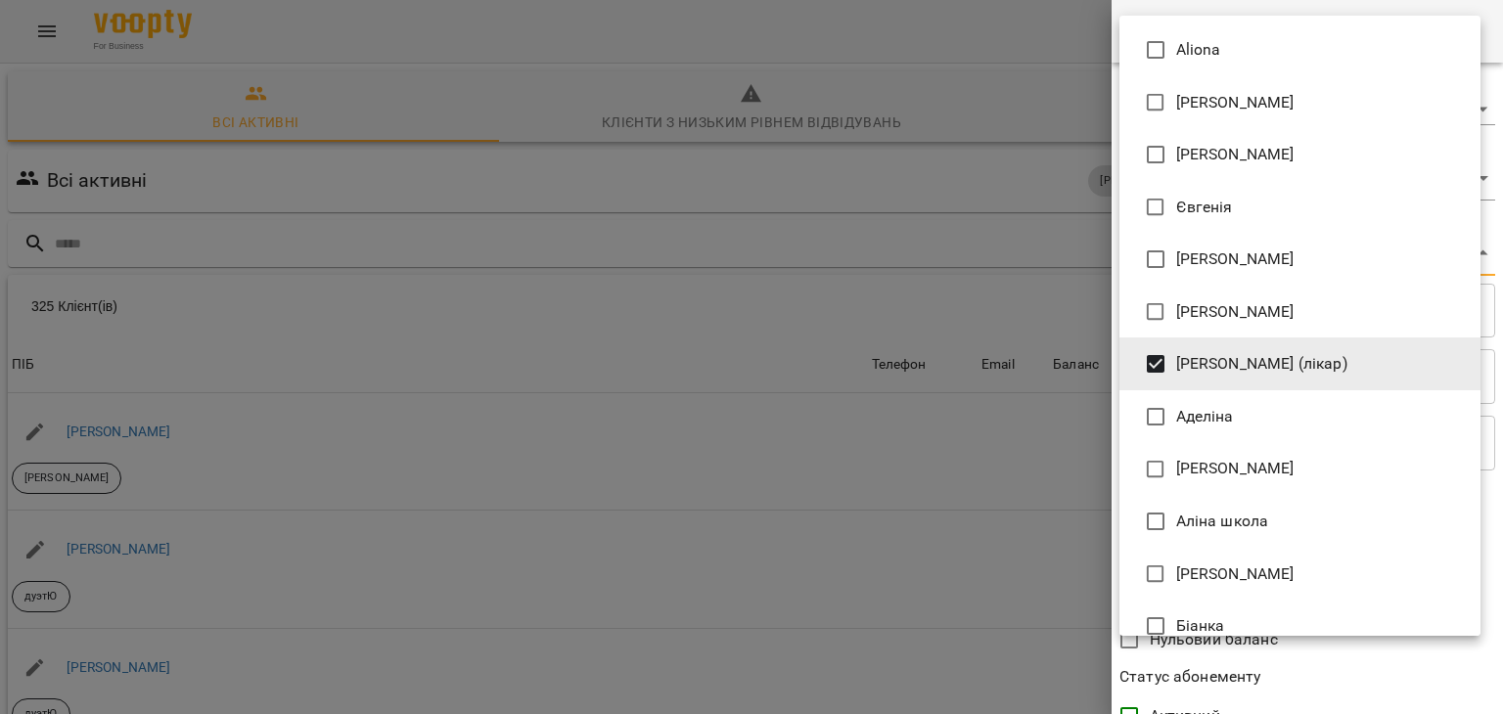
click at [988, 412] on div at bounding box center [751, 357] width 1503 height 714
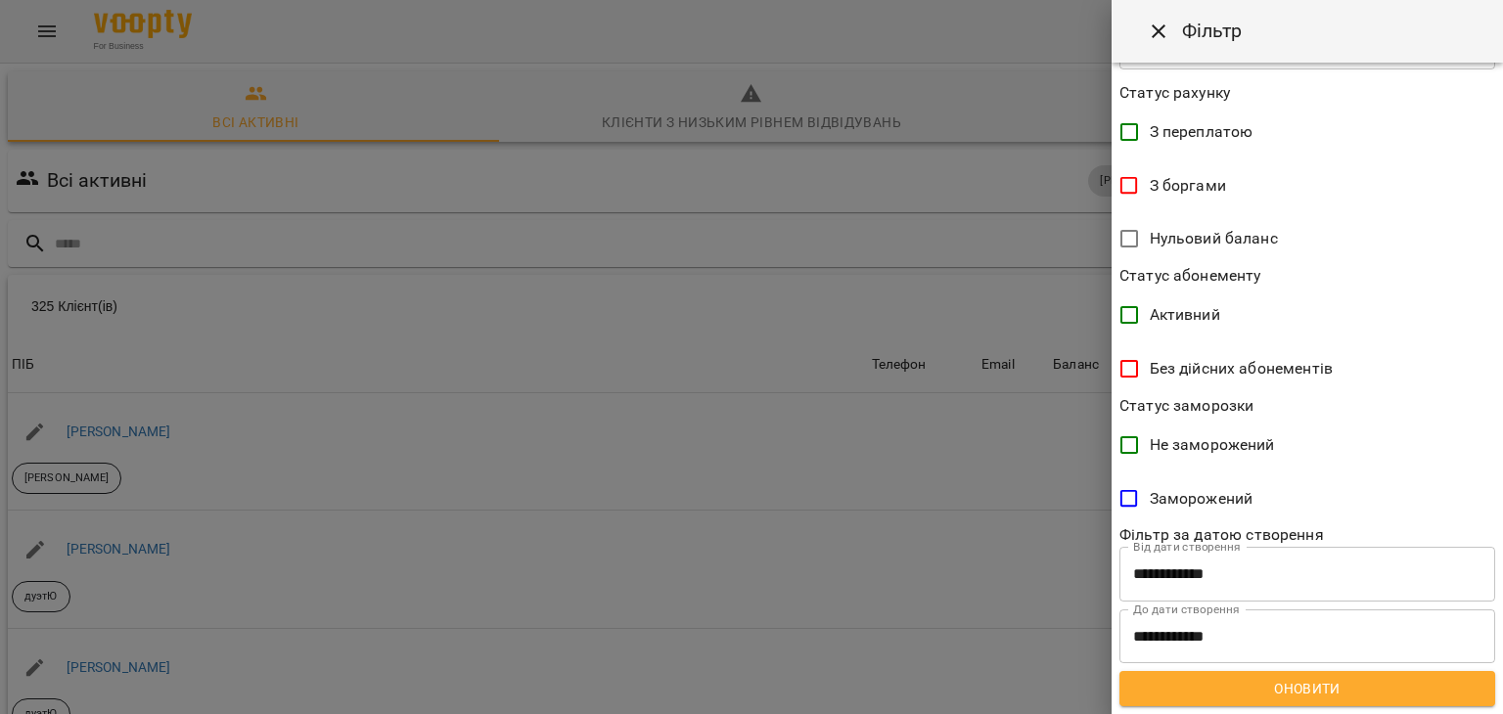
scroll to position [400, 0]
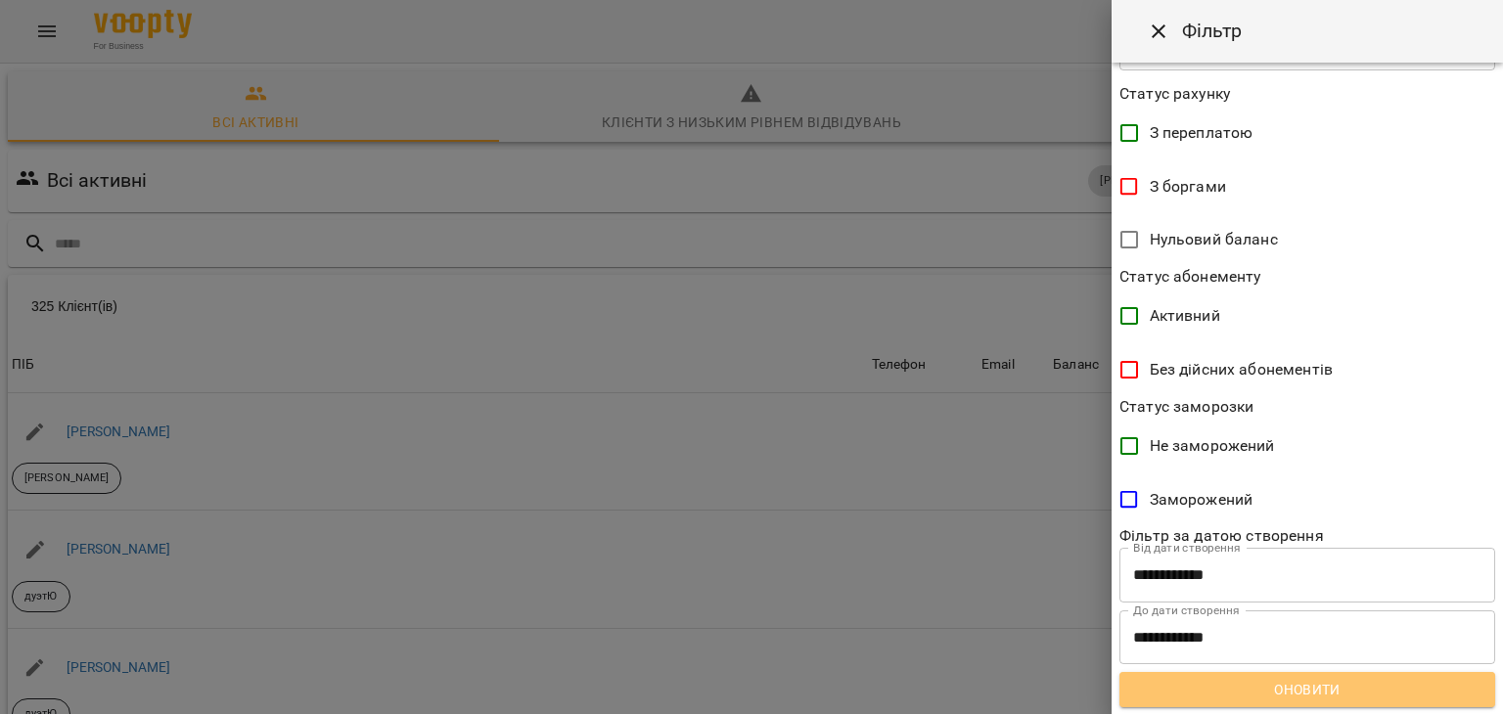
click at [1307, 692] on span "Оновити" at bounding box center [1307, 689] width 344 height 23
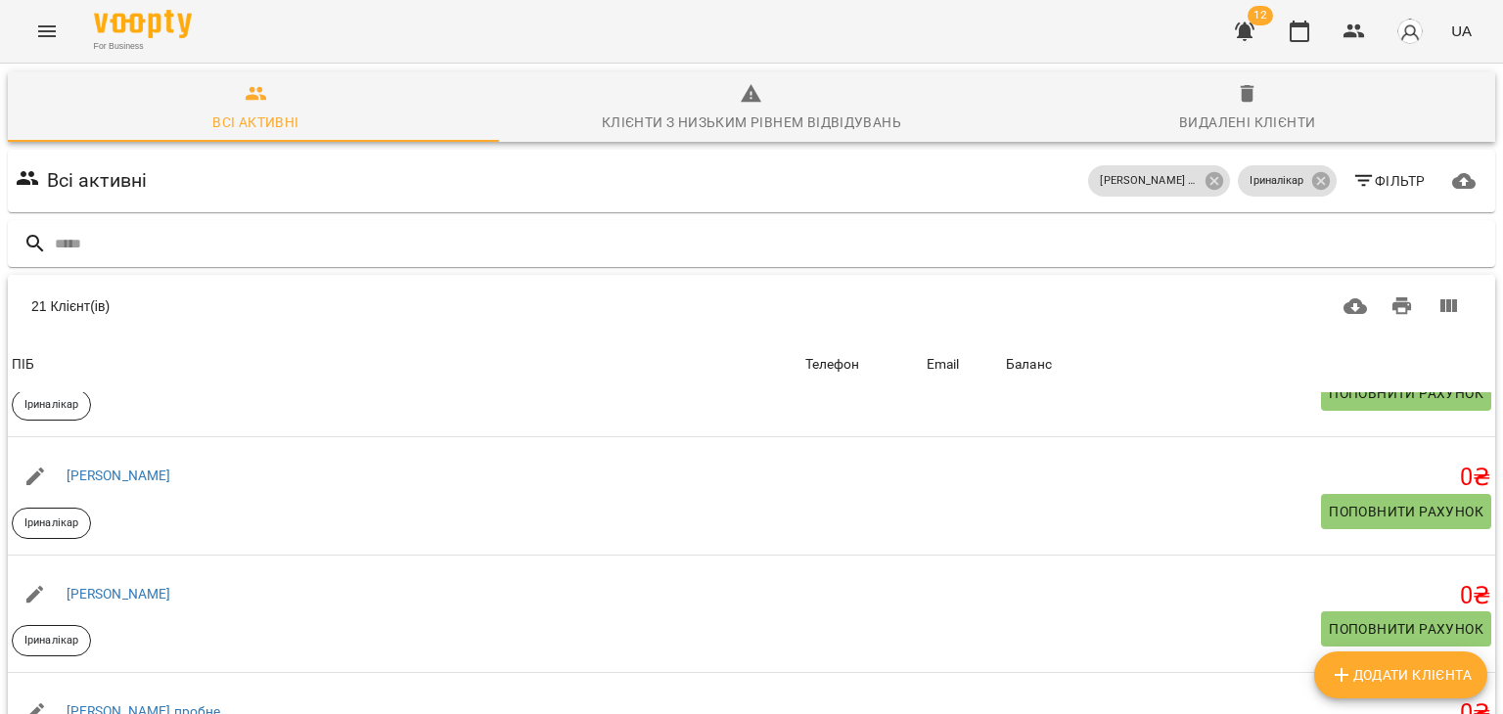
scroll to position [1965, 0]
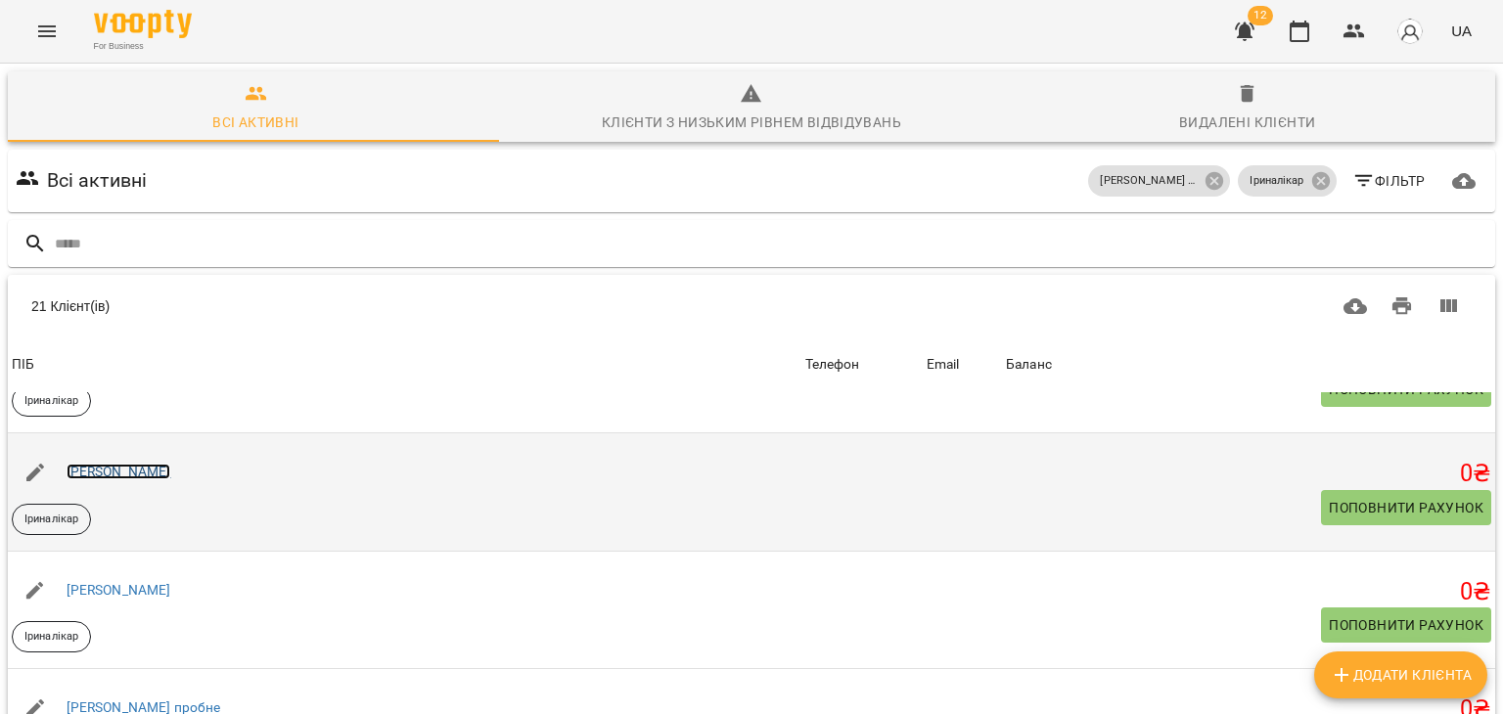
click at [171, 471] on link "Анастасія Потапенко" at bounding box center [119, 472] width 105 height 16
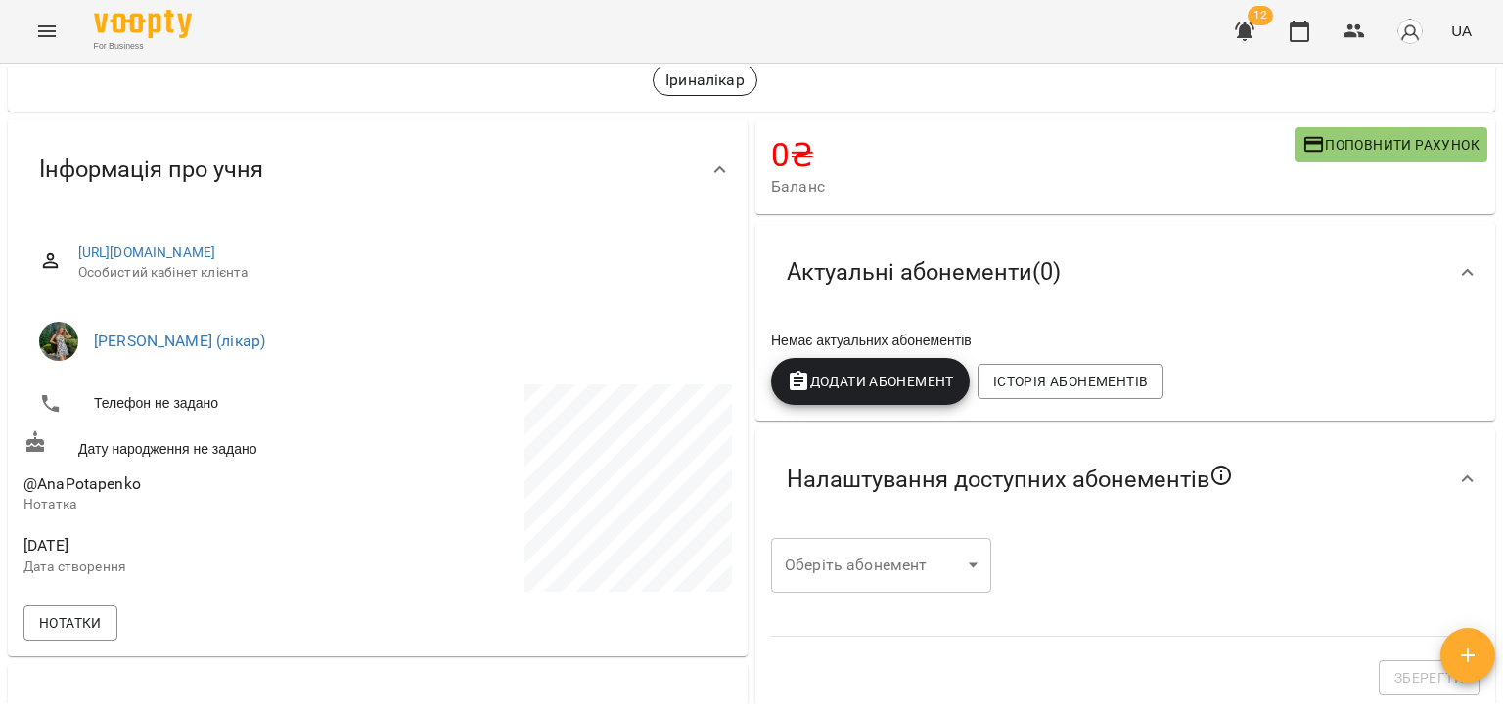
scroll to position [97, 0]
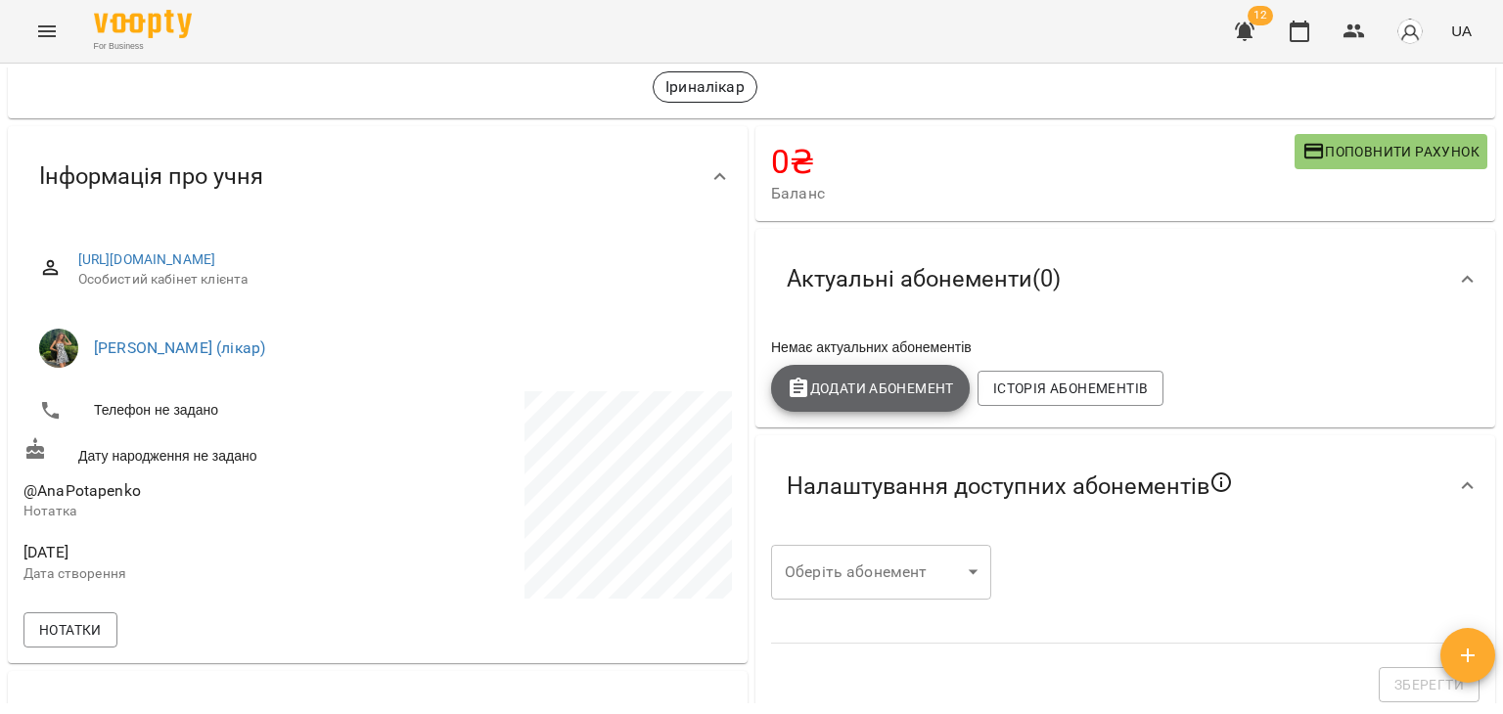
click at [869, 393] on span "Додати Абонемент" at bounding box center [870, 388] width 167 height 23
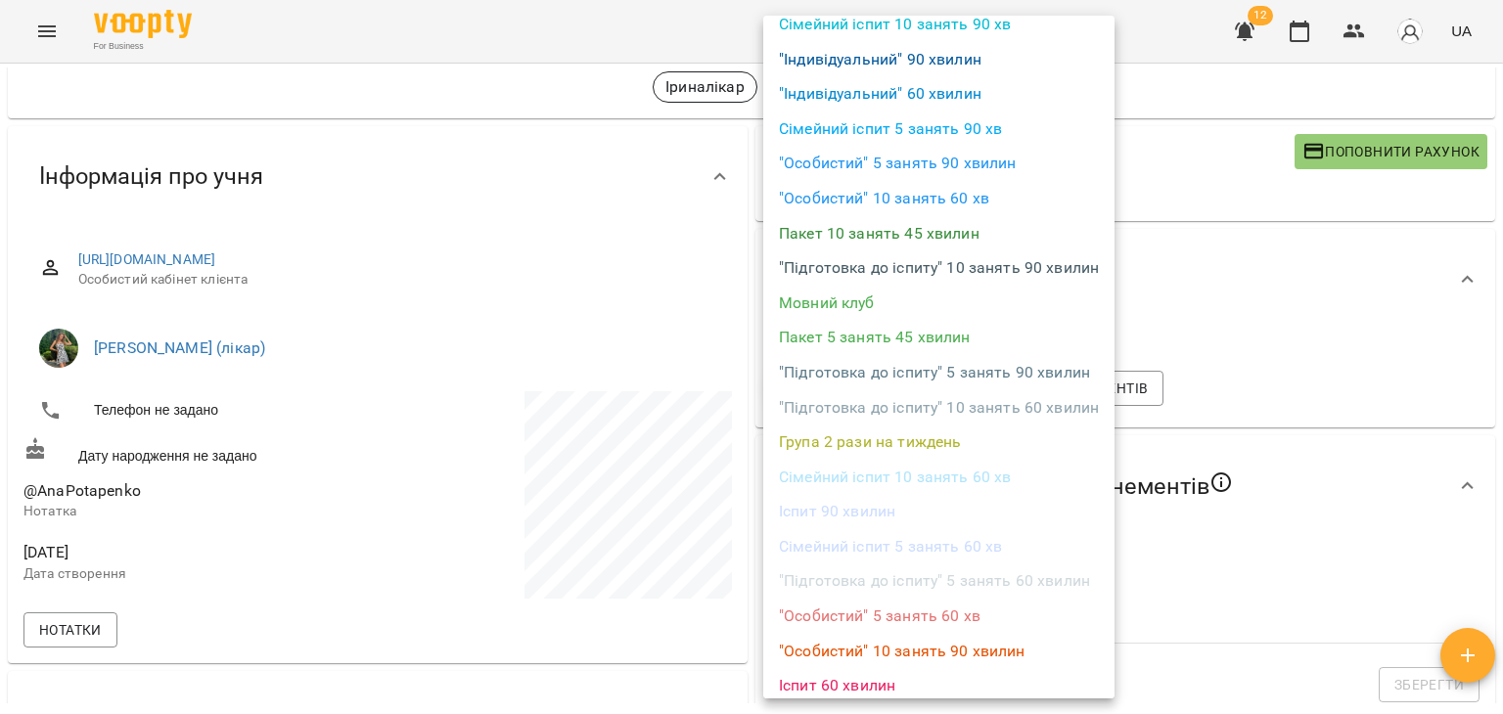
scroll to position [153, 0]
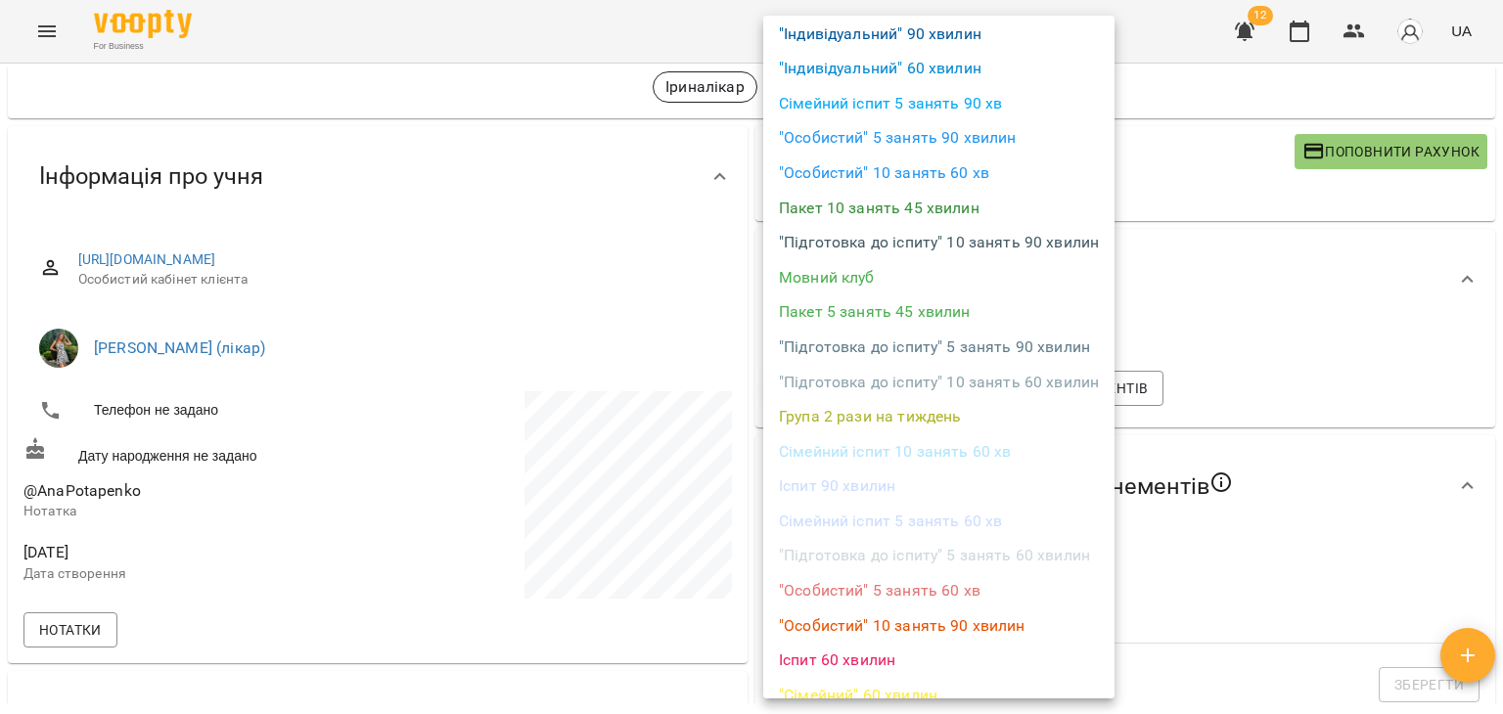
click at [913, 591] on li ""Особистий" 5 занять 60 хв" at bounding box center [938, 590] width 351 height 35
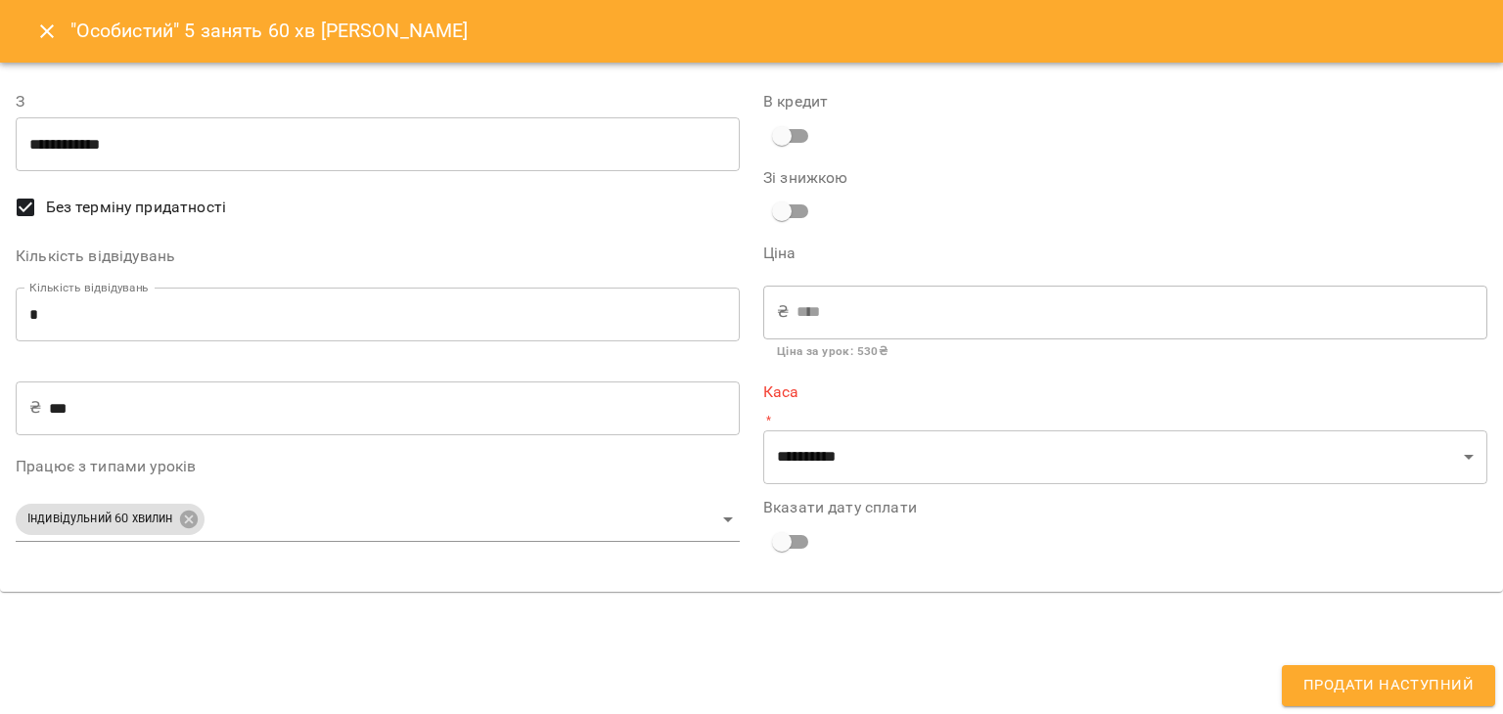
type input "**********"
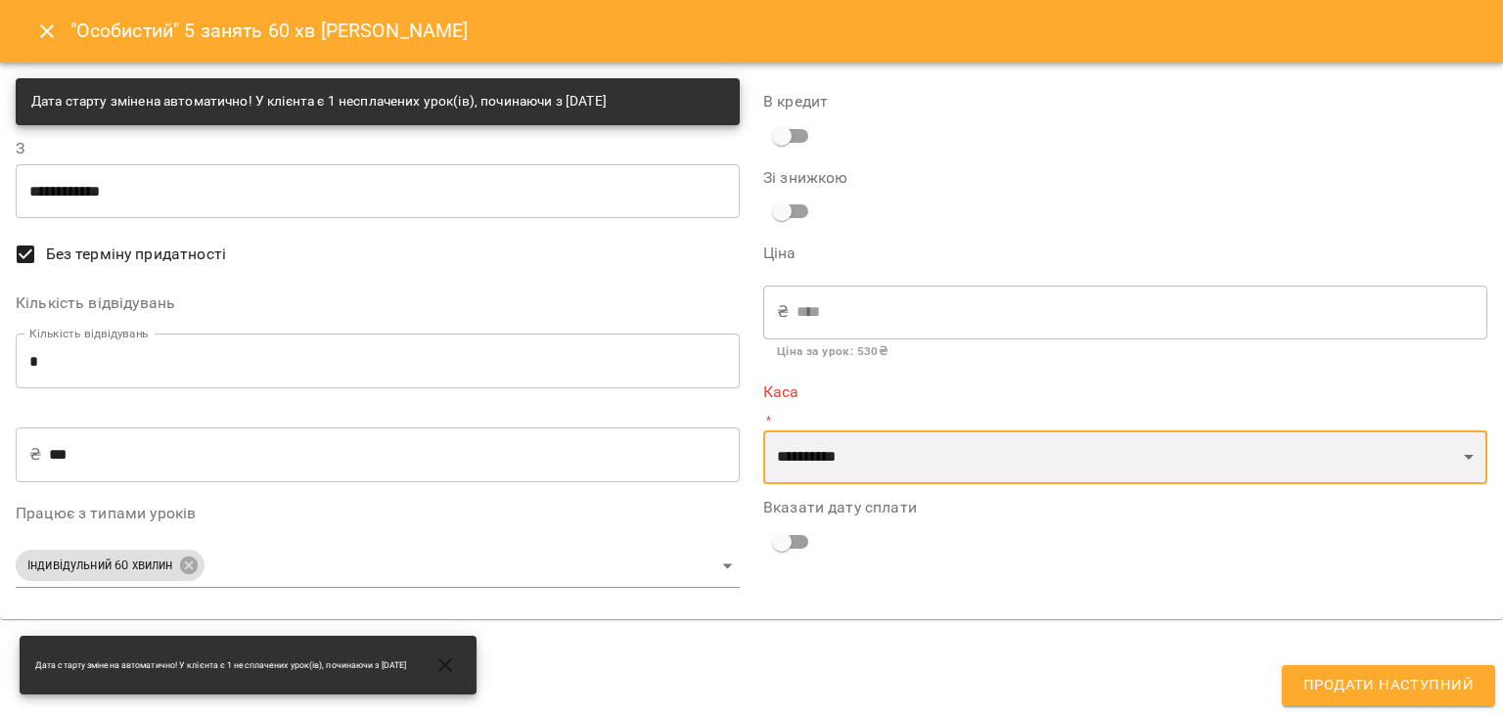
click at [863, 468] on select "**********" at bounding box center [1125, 458] width 724 height 55
select select "****"
click at [763, 431] on select "**********" at bounding box center [1125, 458] width 724 height 55
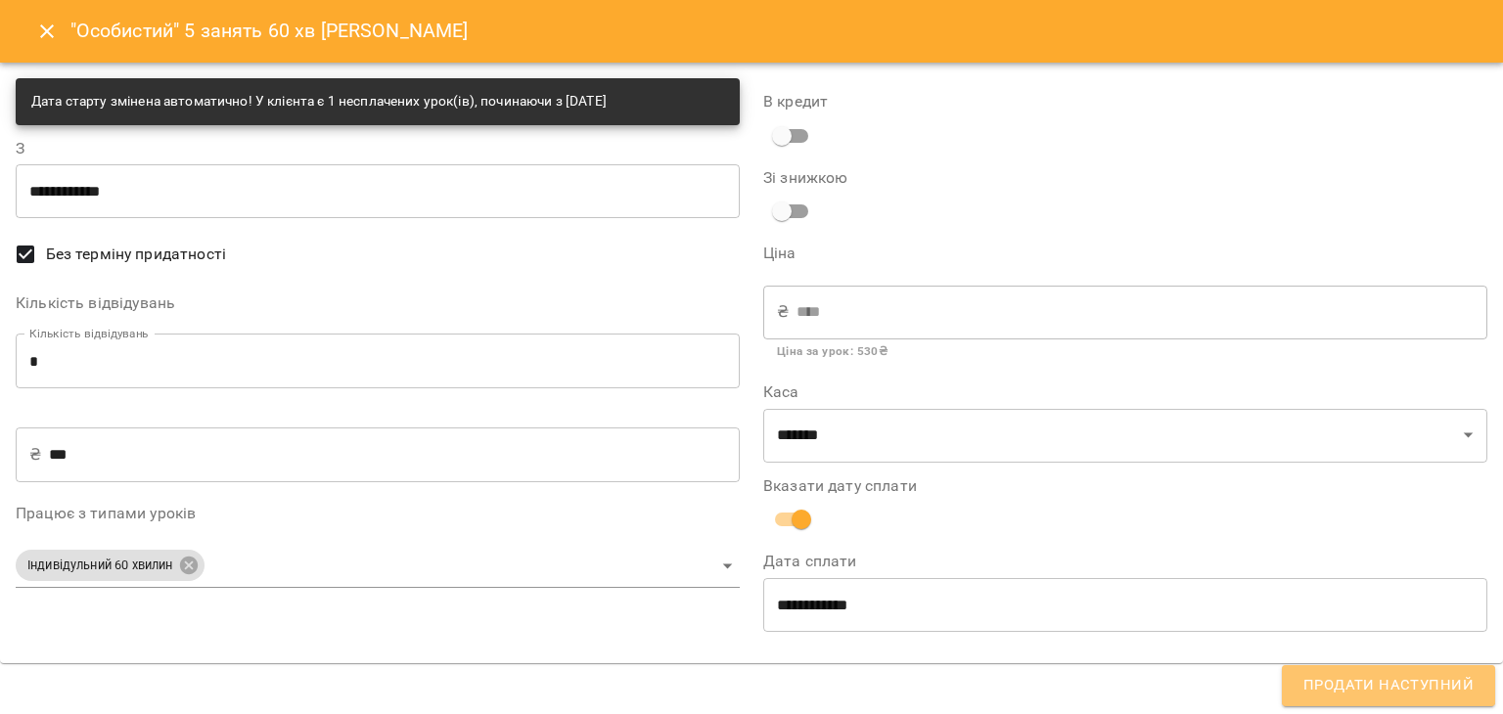
click at [1392, 678] on span "Продати наступний" at bounding box center [1388, 685] width 170 height 25
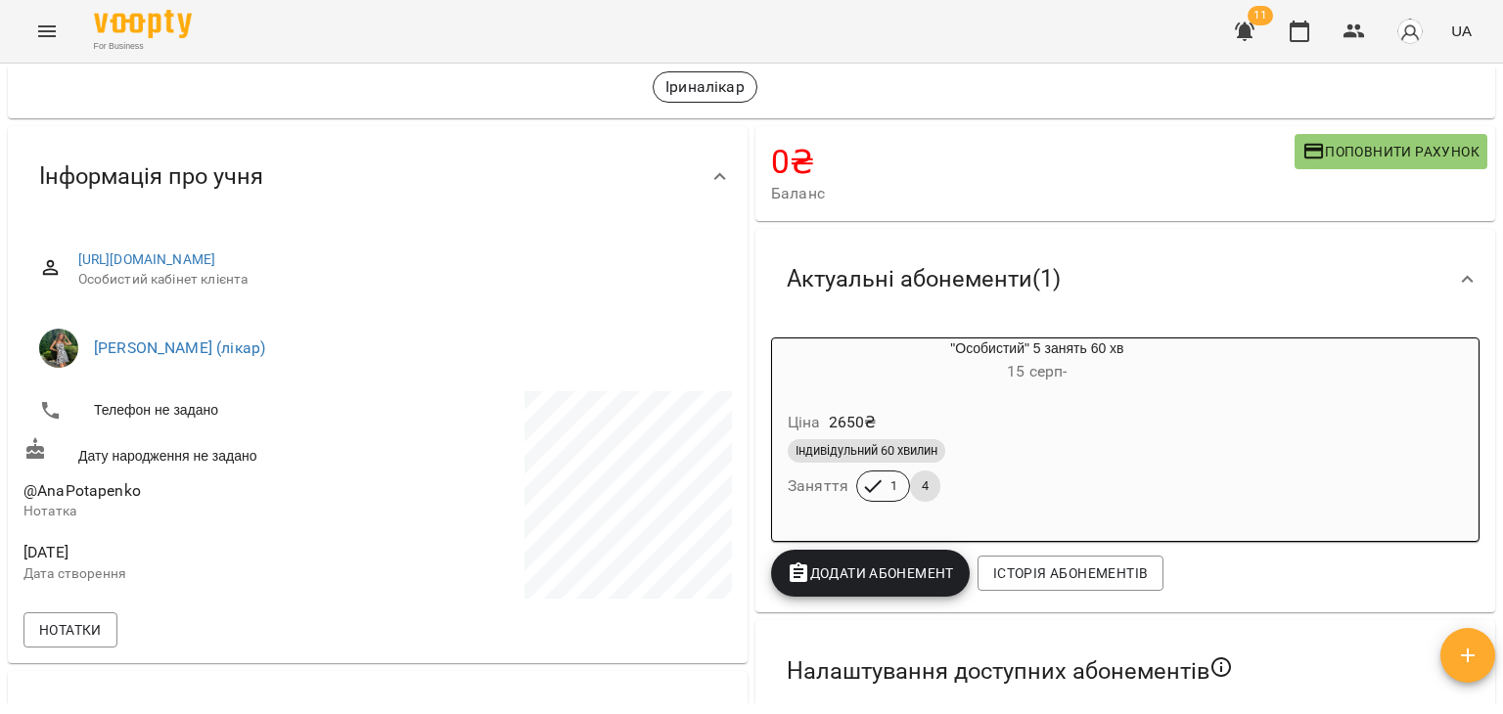
scroll to position [0, 0]
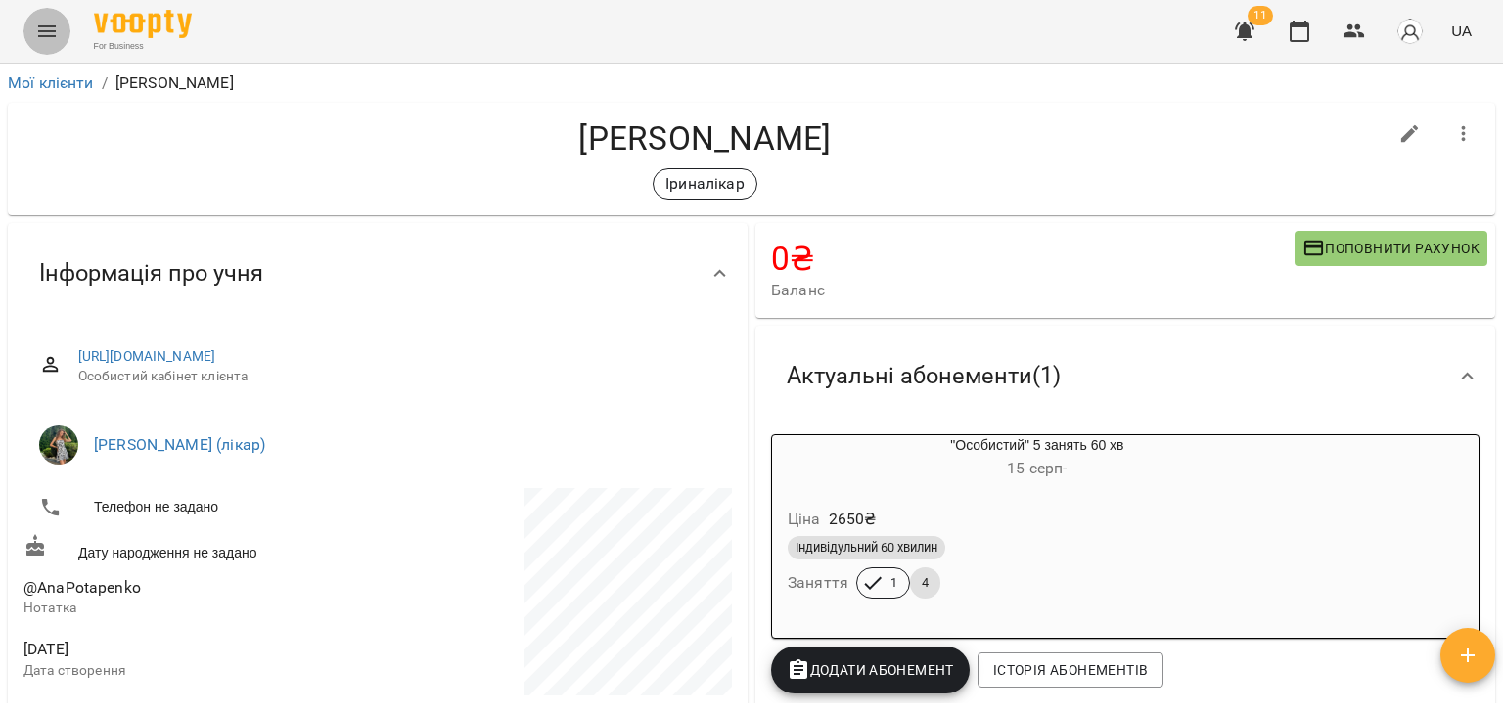
click at [27, 31] on button "Menu" at bounding box center [46, 31] width 47 height 47
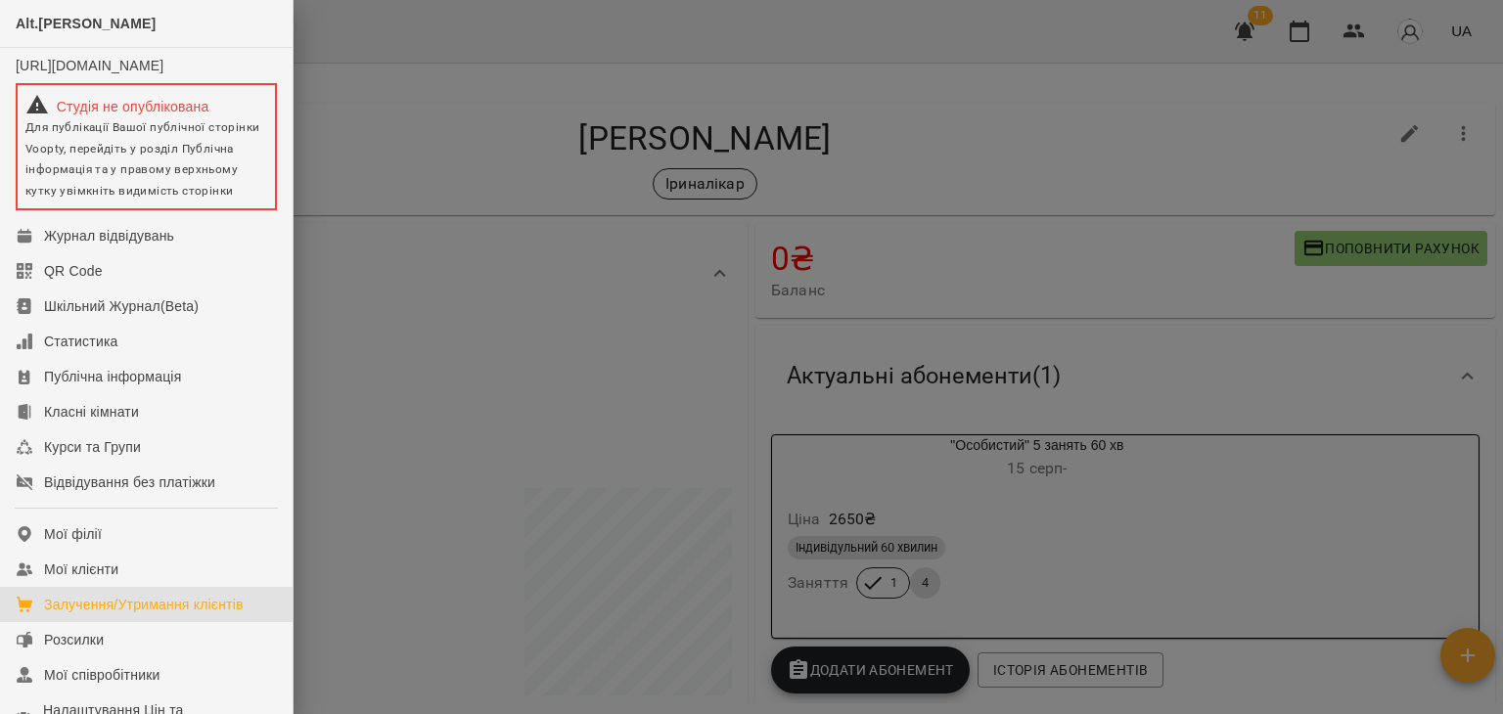
click at [59, 604] on link "Залучення/Утримання клієнтів" at bounding box center [146, 604] width 293 height 35
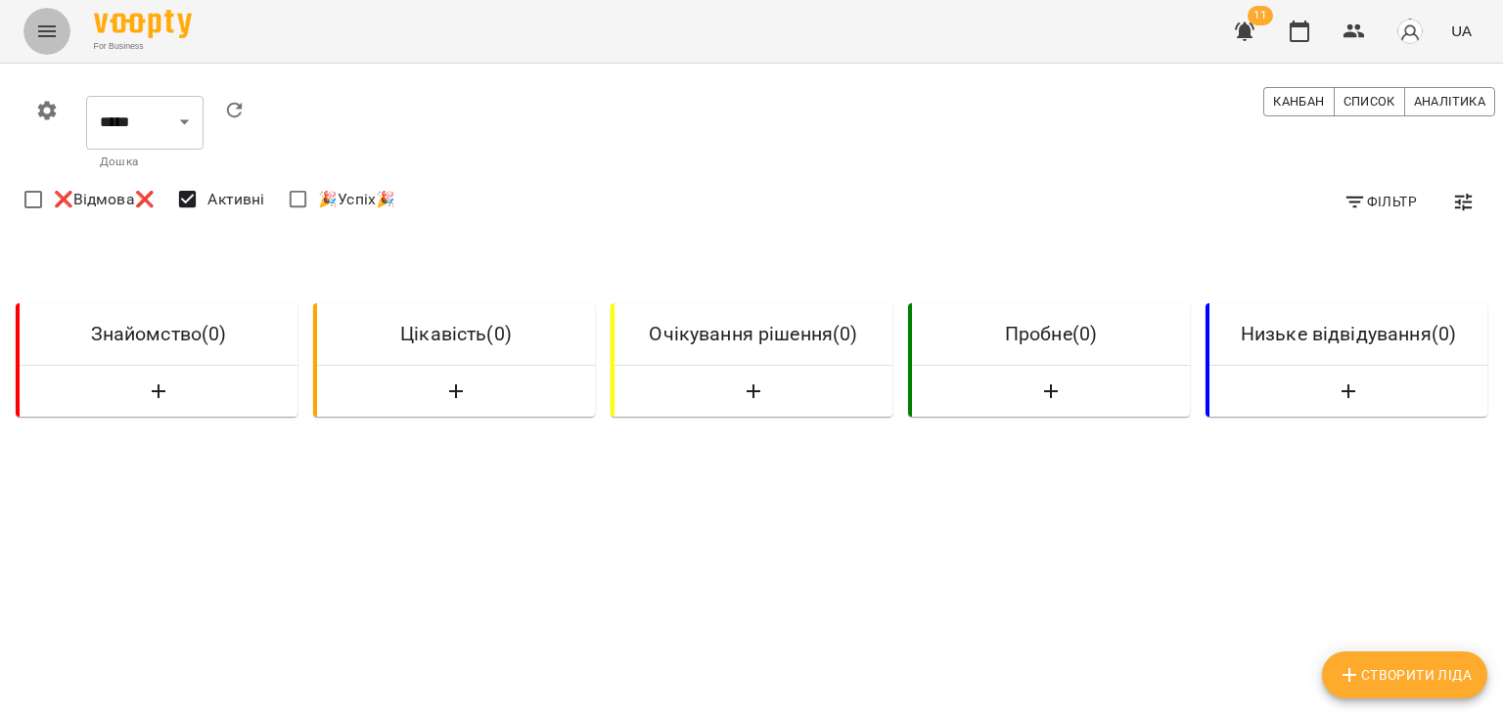
click at [51, 21] on icon "Menu" at bounding box center [46, 31] width 23 height 23
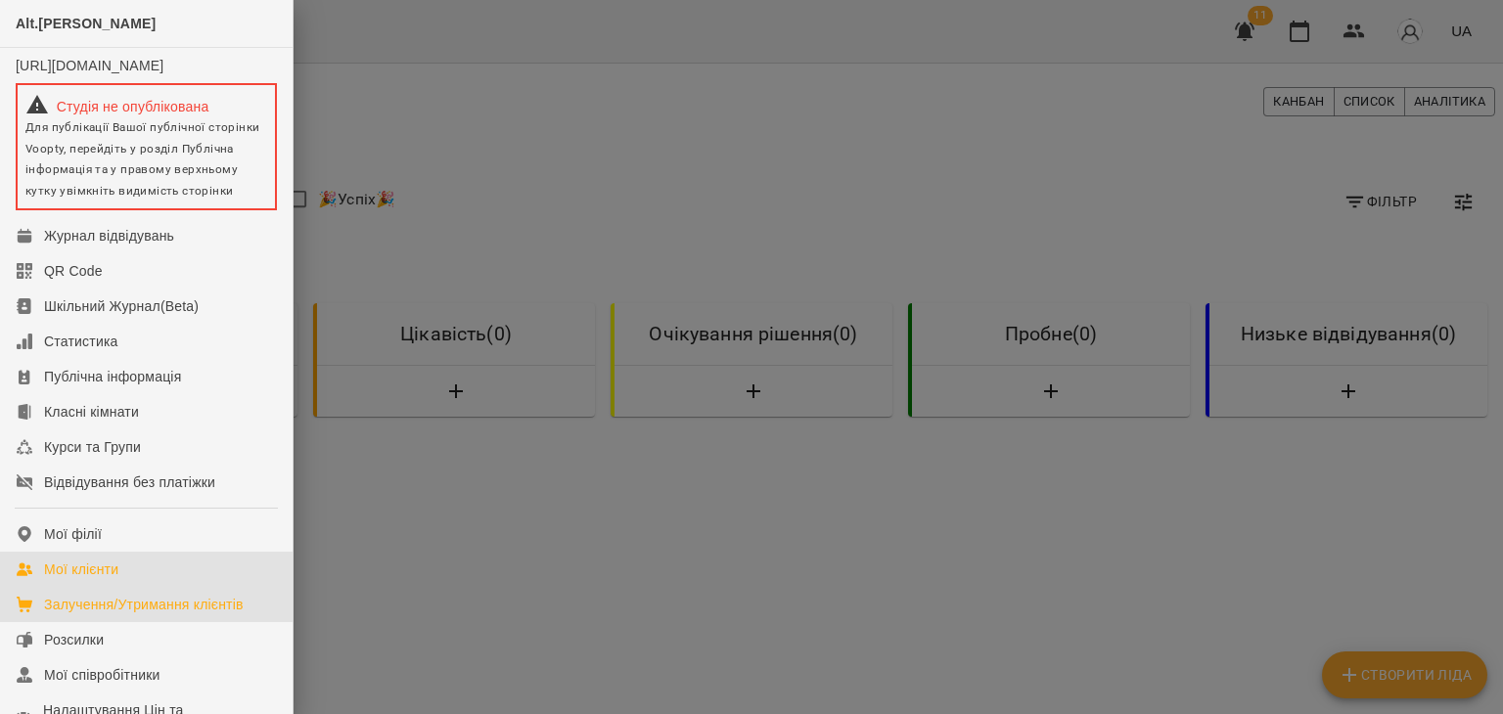
click at [117, 579] on div "Мої клієнти" at bounding box center [81, 570] width 74 height 20
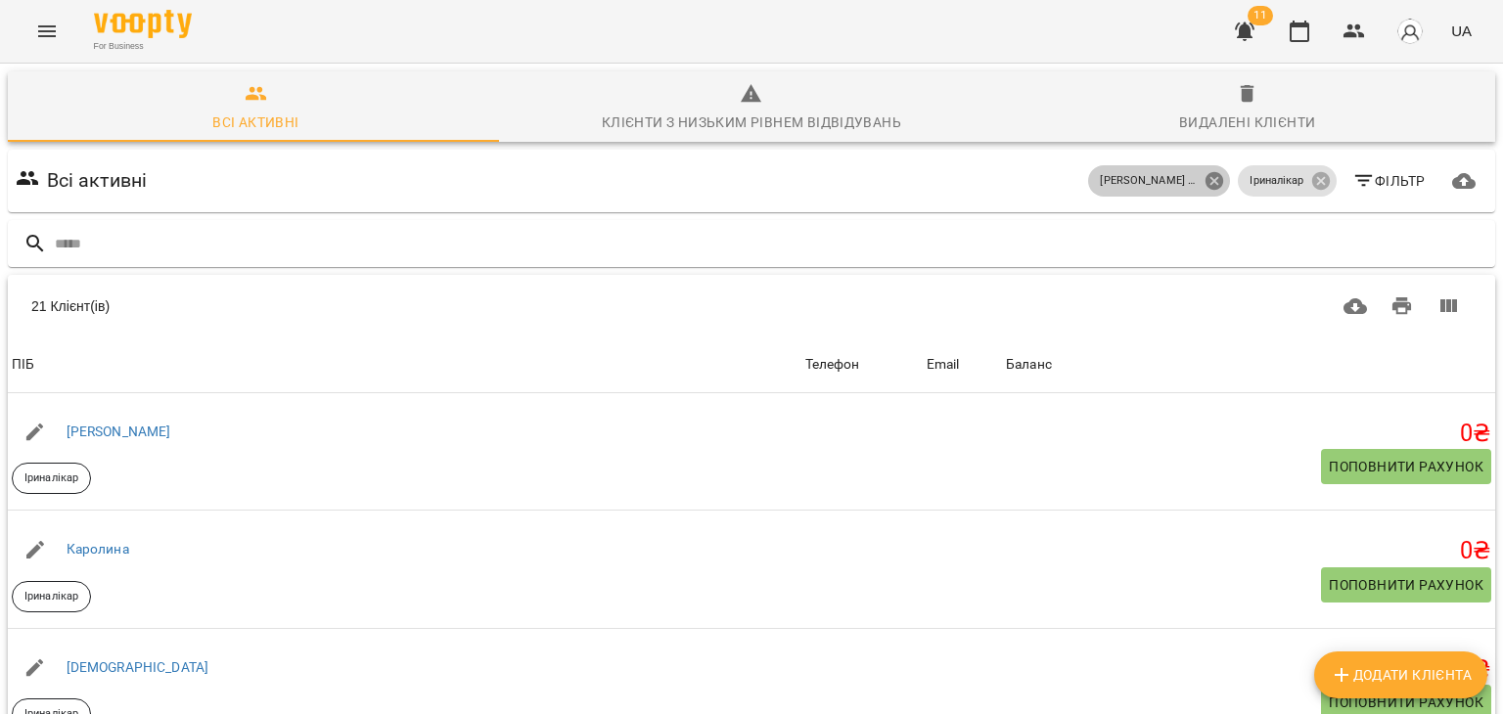
click at [1205, 178] on icon at bounding box center [1214, 181] width 18 height 18
click at [1310, 183] on icon at bounding box center [1321, 181] width 22 height 22
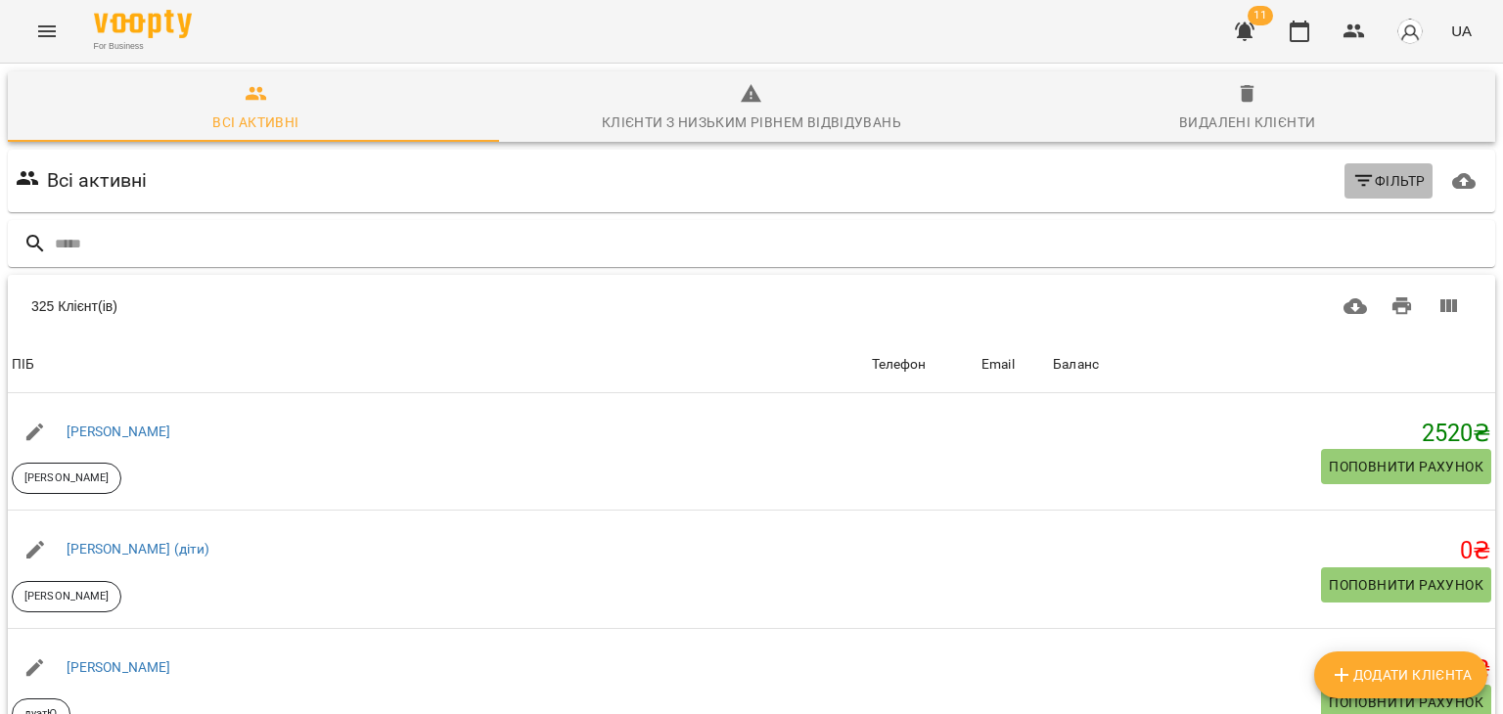
click at [1368, 178] on span "Фільтр" at bounding box center [1388, 180] width 73 height 23
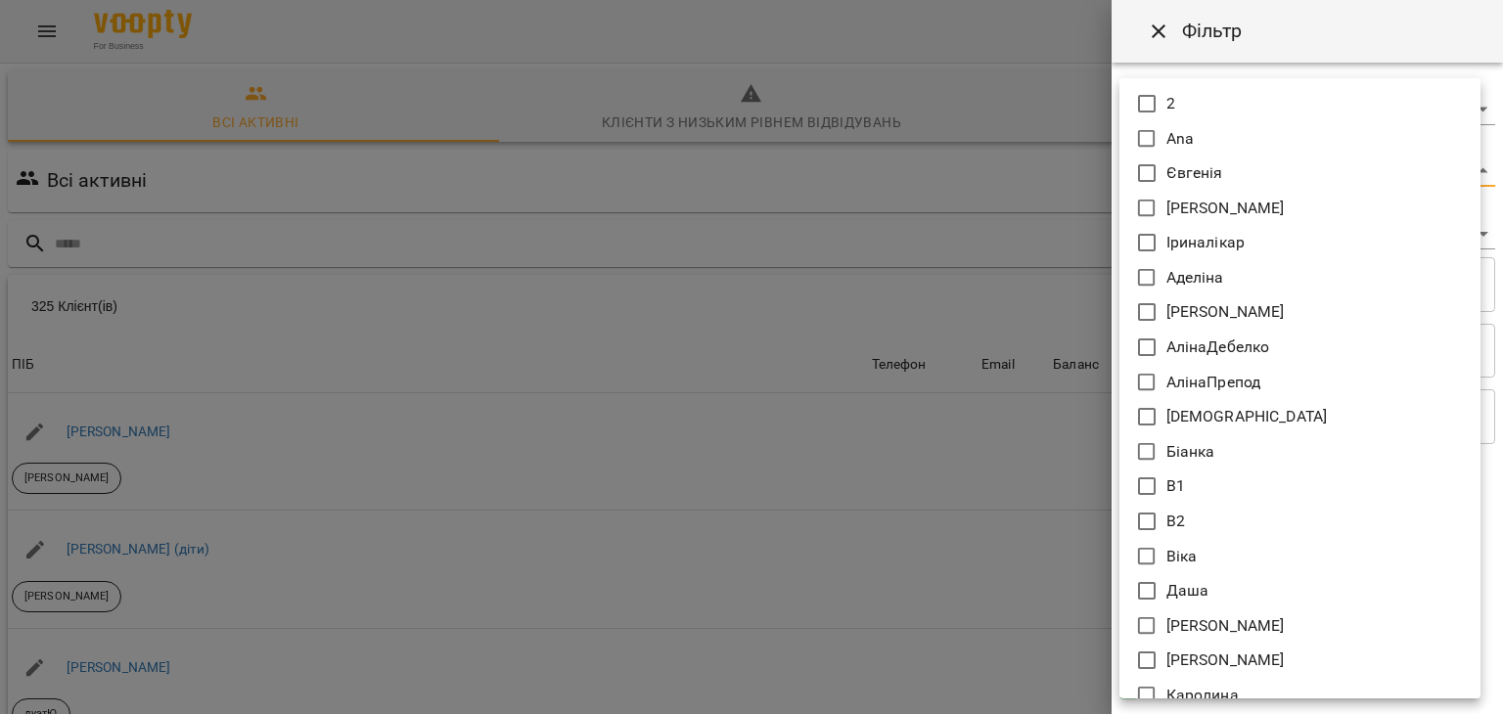
click at [1231, 170] on body "For Business 11 UA Всі активні Клієнти з низьким рівнем відвідувань Видалені кл…" at bounding box center [751, 511] width 1503 height 1022
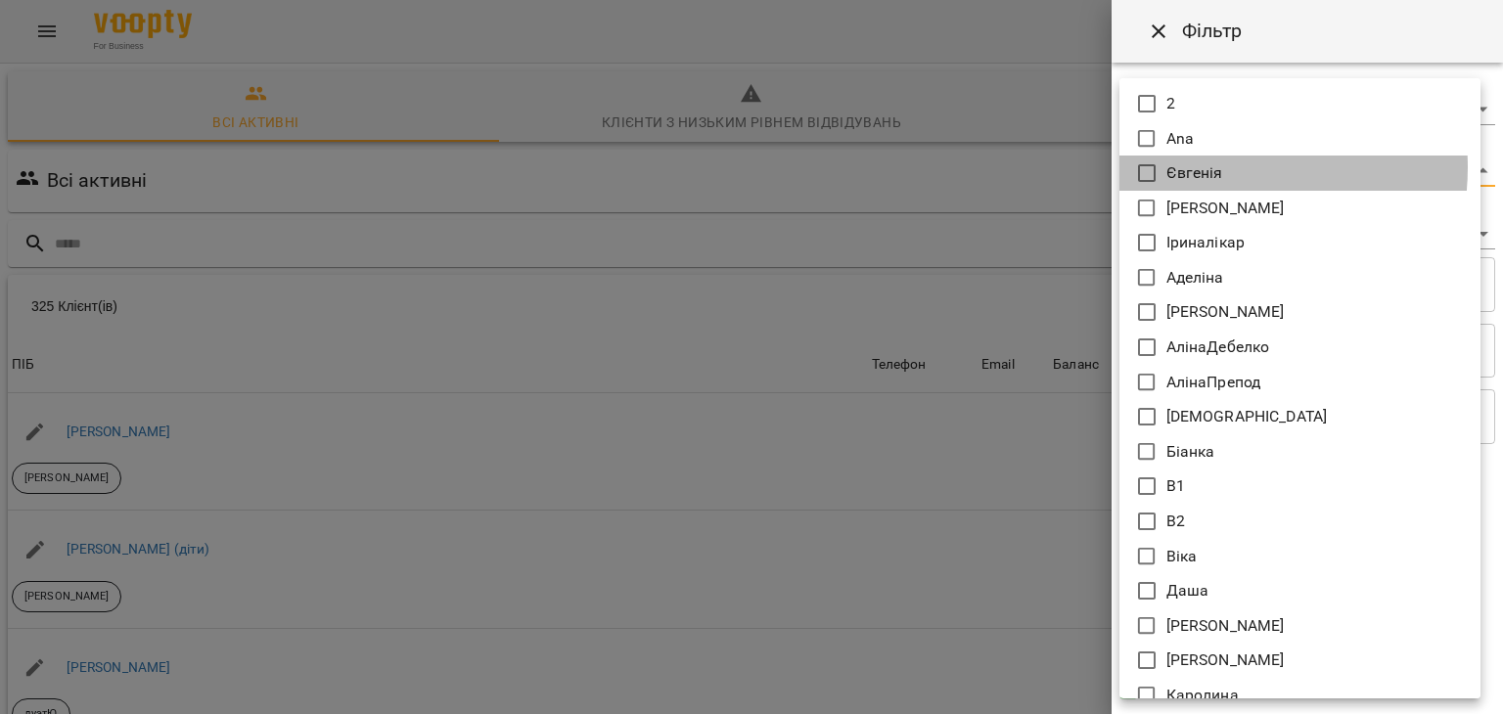
click at [1204, 167] on p "Євгенія" at bounding box center [1194, 172] width 57 height 23
type input "*******"
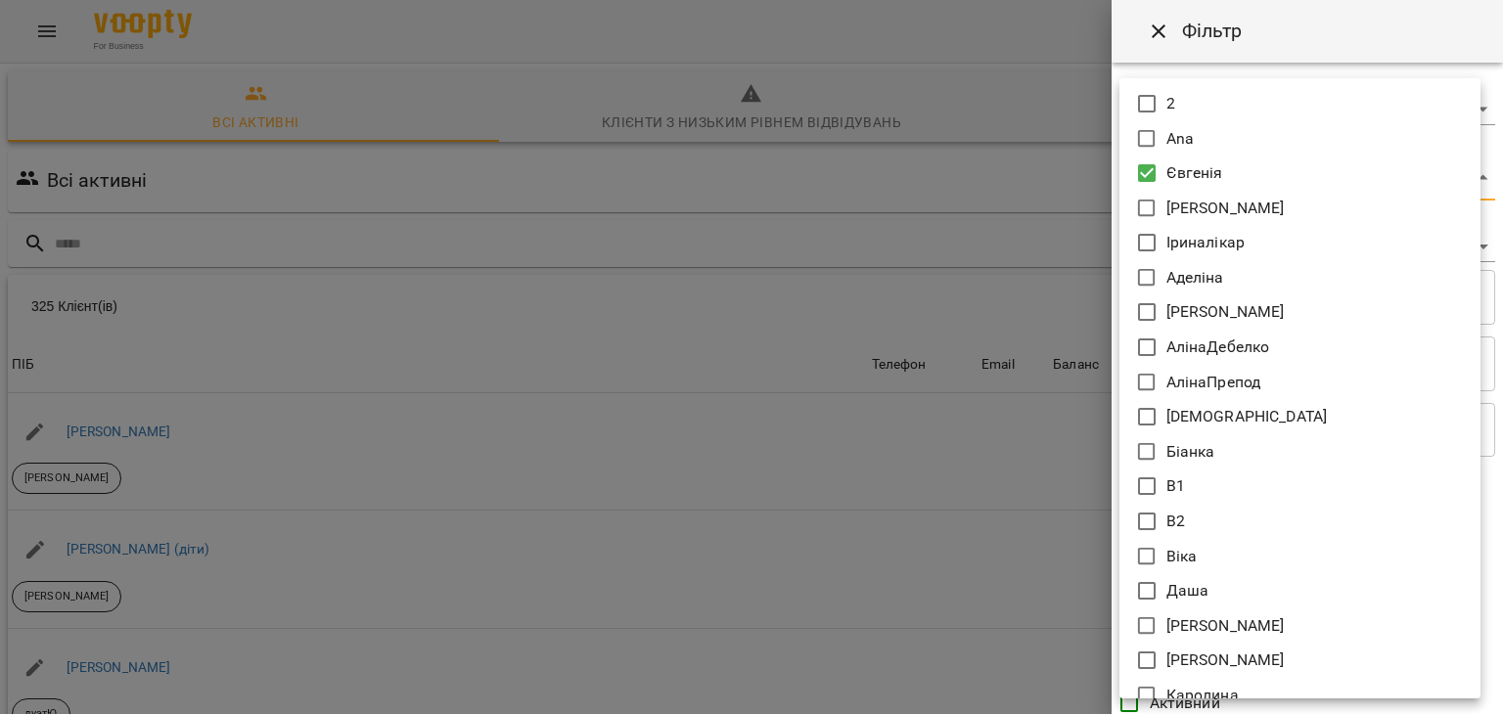
click at [1035, 244] on div at bounding box center [751, 357] width 1503 height 714
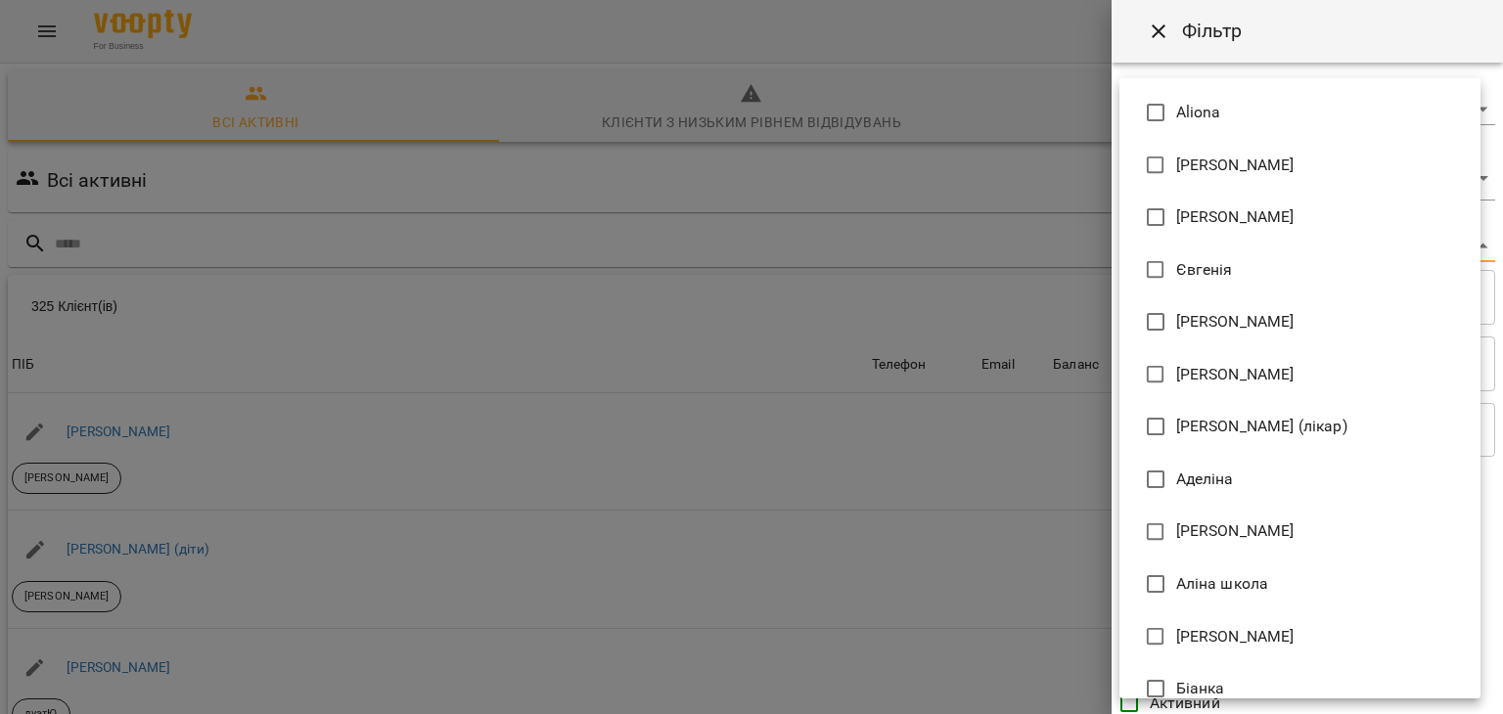
click at [1170, 259] on body "For Business 11 UA Всі активні Клієнти з низьким рівнем відвідувань Видалені кл…" at bounding box center [751, 511] width 1503 height 1022
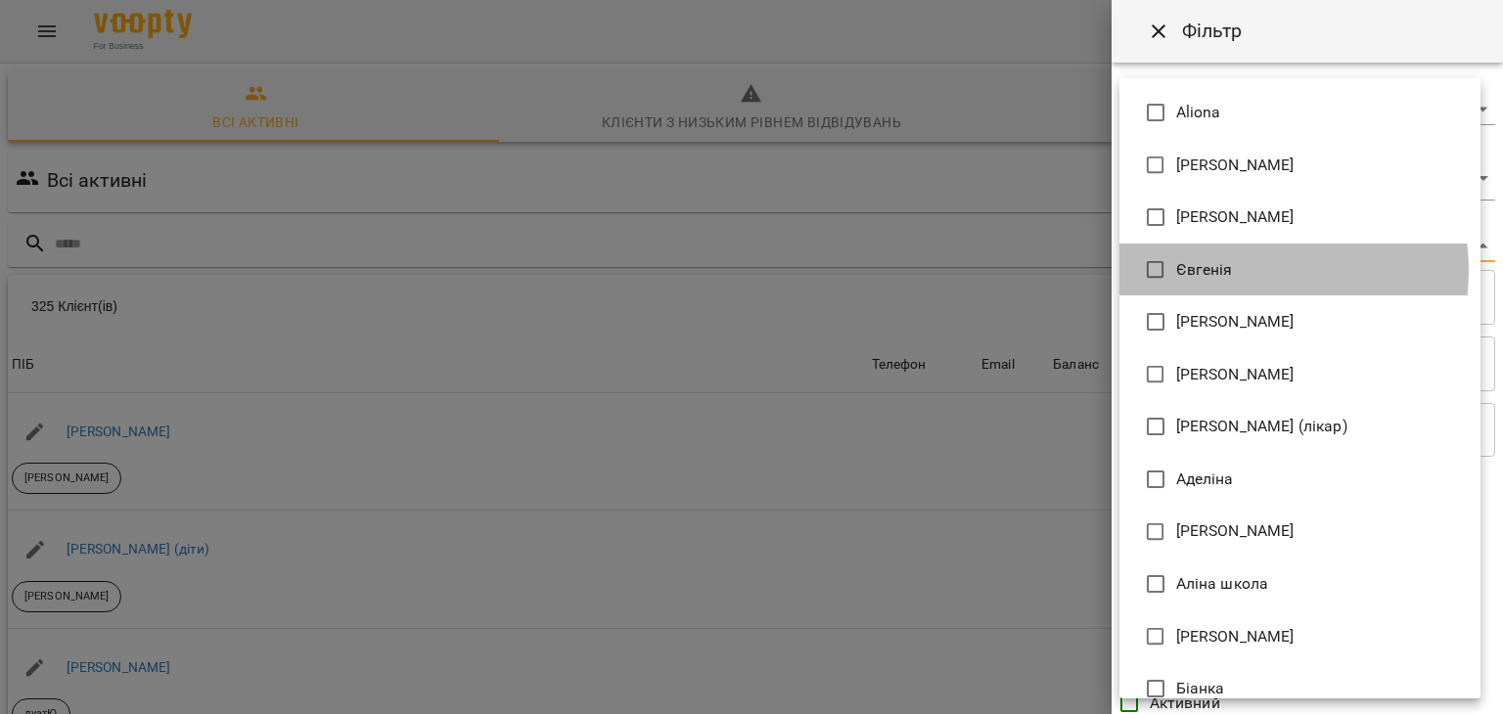
click at [1235, 271] on li "Євгенія" at bounding box center [1299, 270] width 361 height 53
type input "**********"
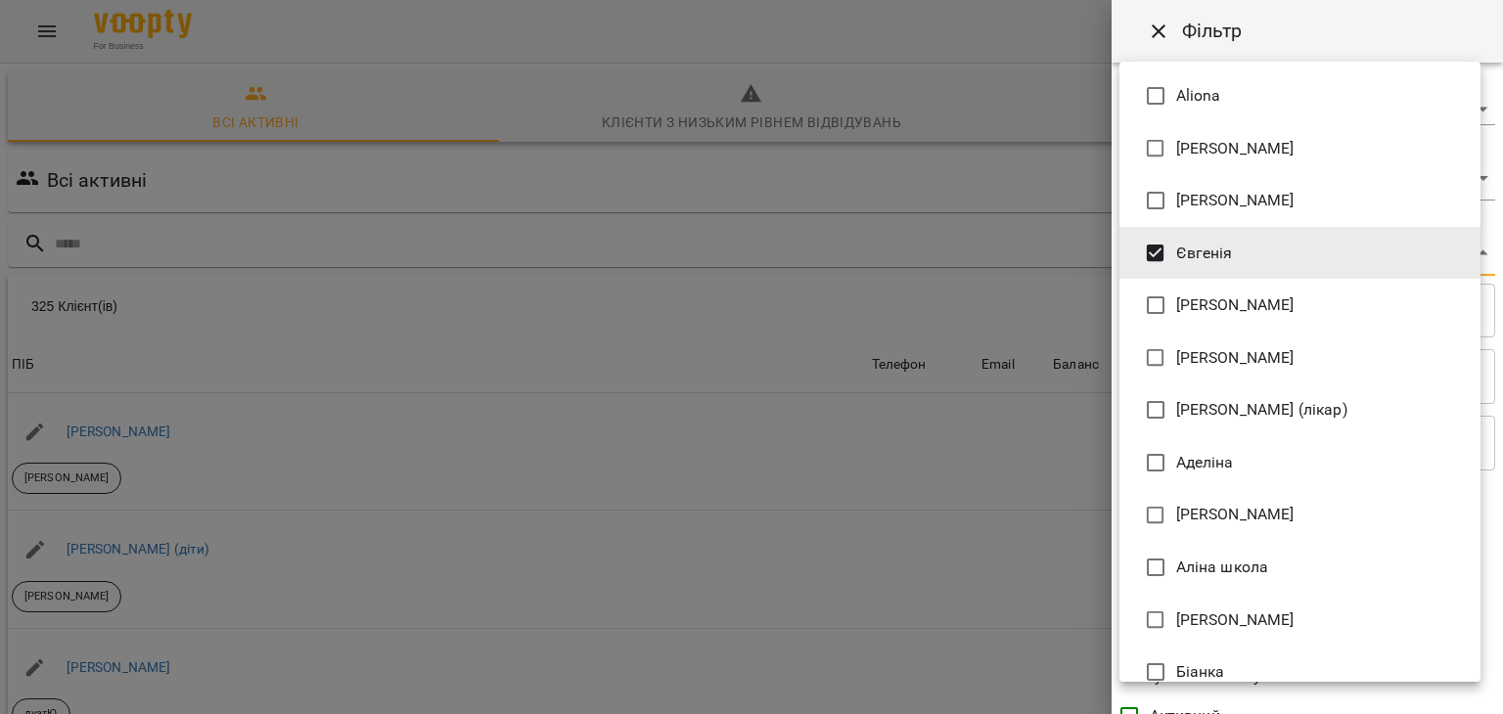
click at [1057, 429] on div at bounding box center [751, 357] width 1503 height 714
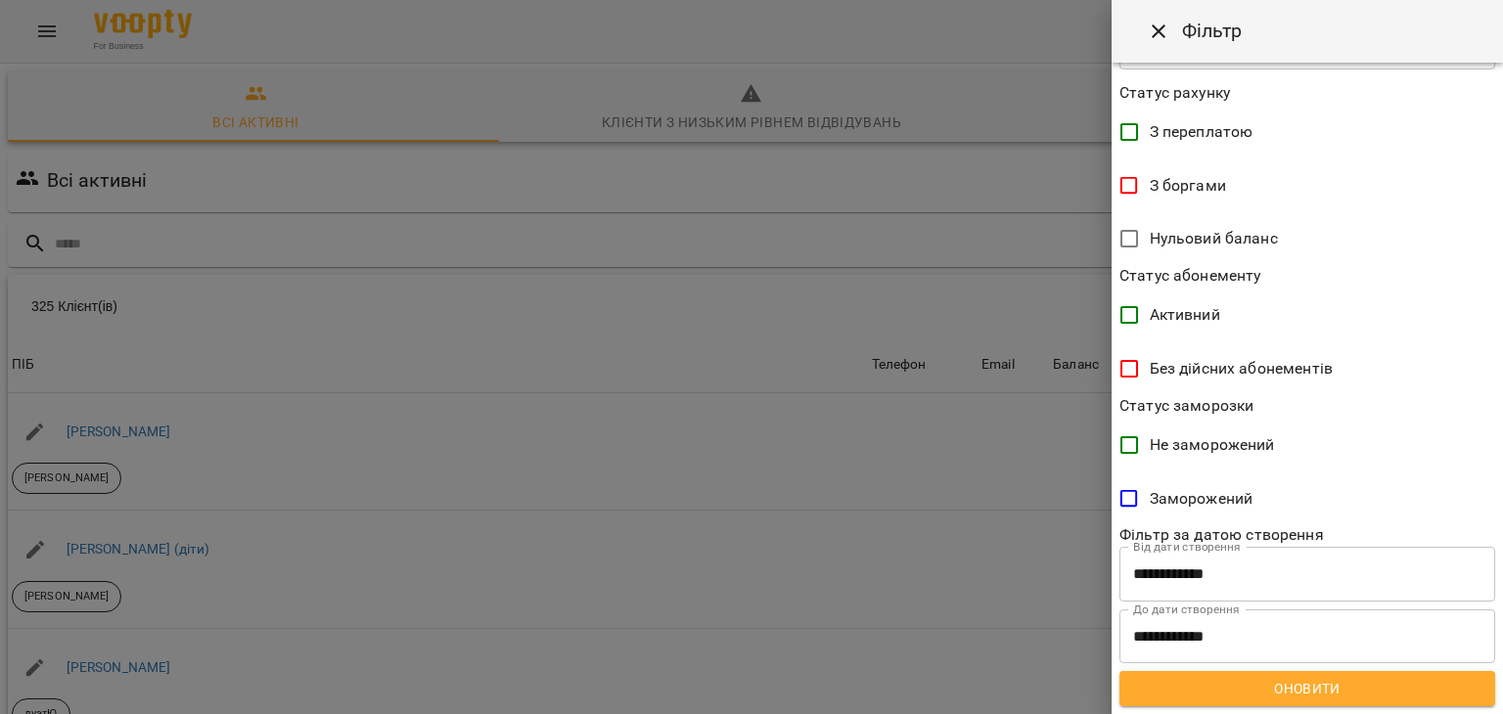
scroll to position [400, 0]
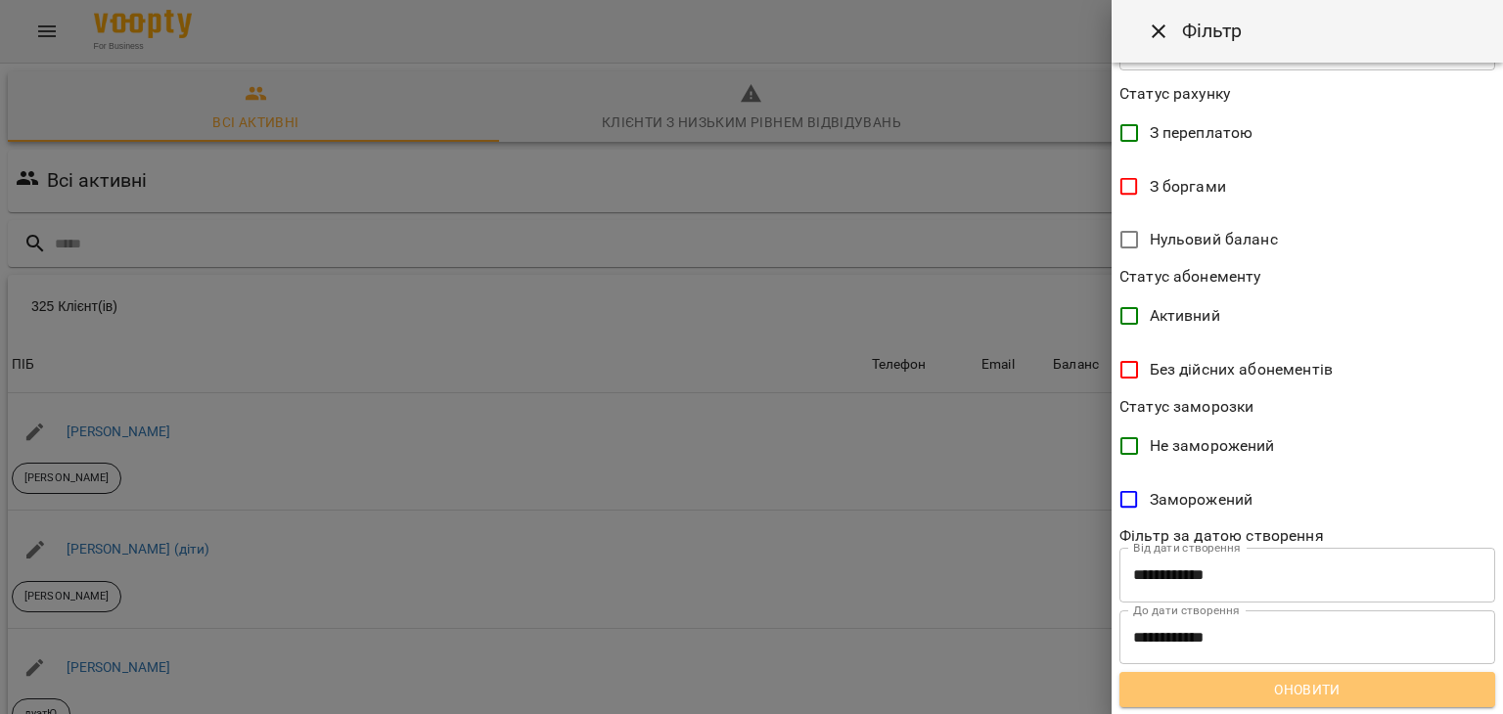
click at [1330, 690] on span "Оновити" at bounding box center [1307, 689] width 344 height 23
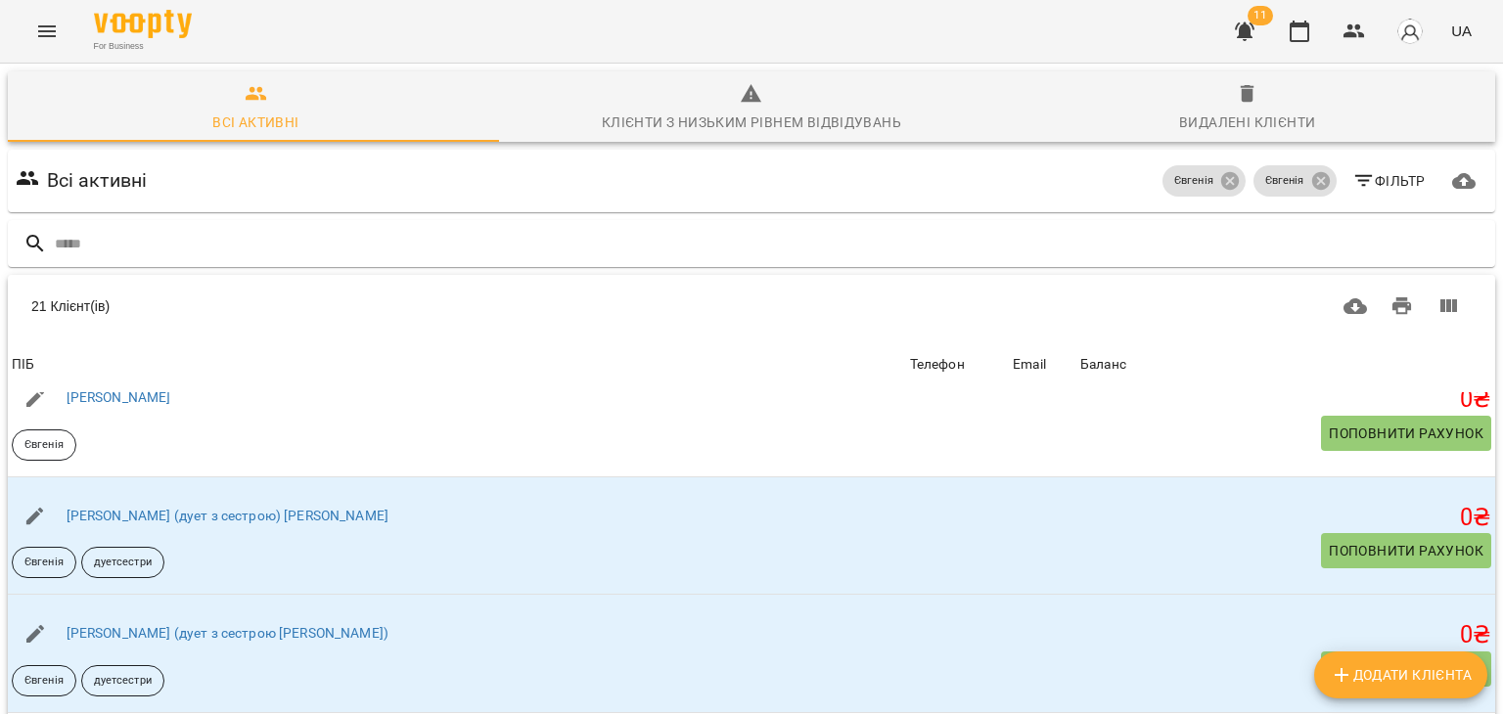
scroll to position [231, 0]
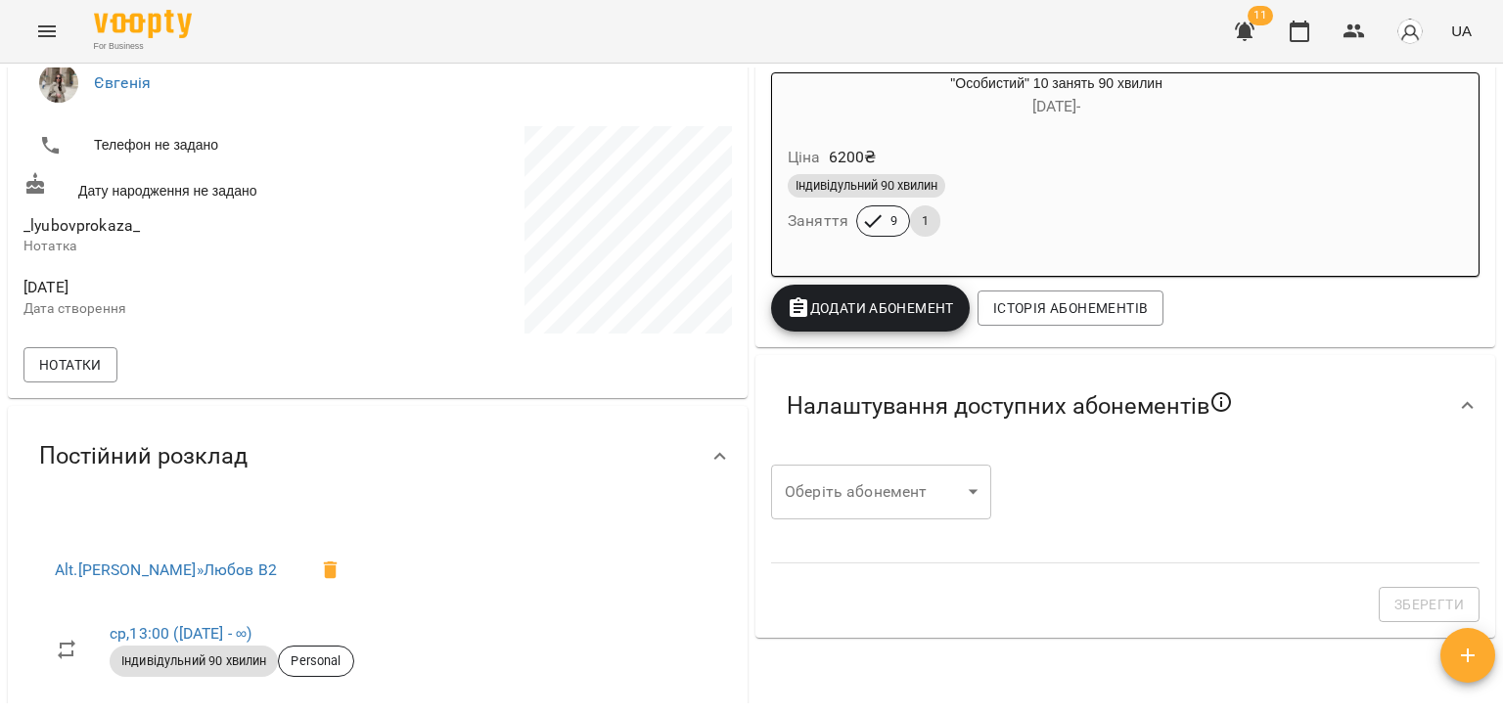
scroll to position [368, 0]
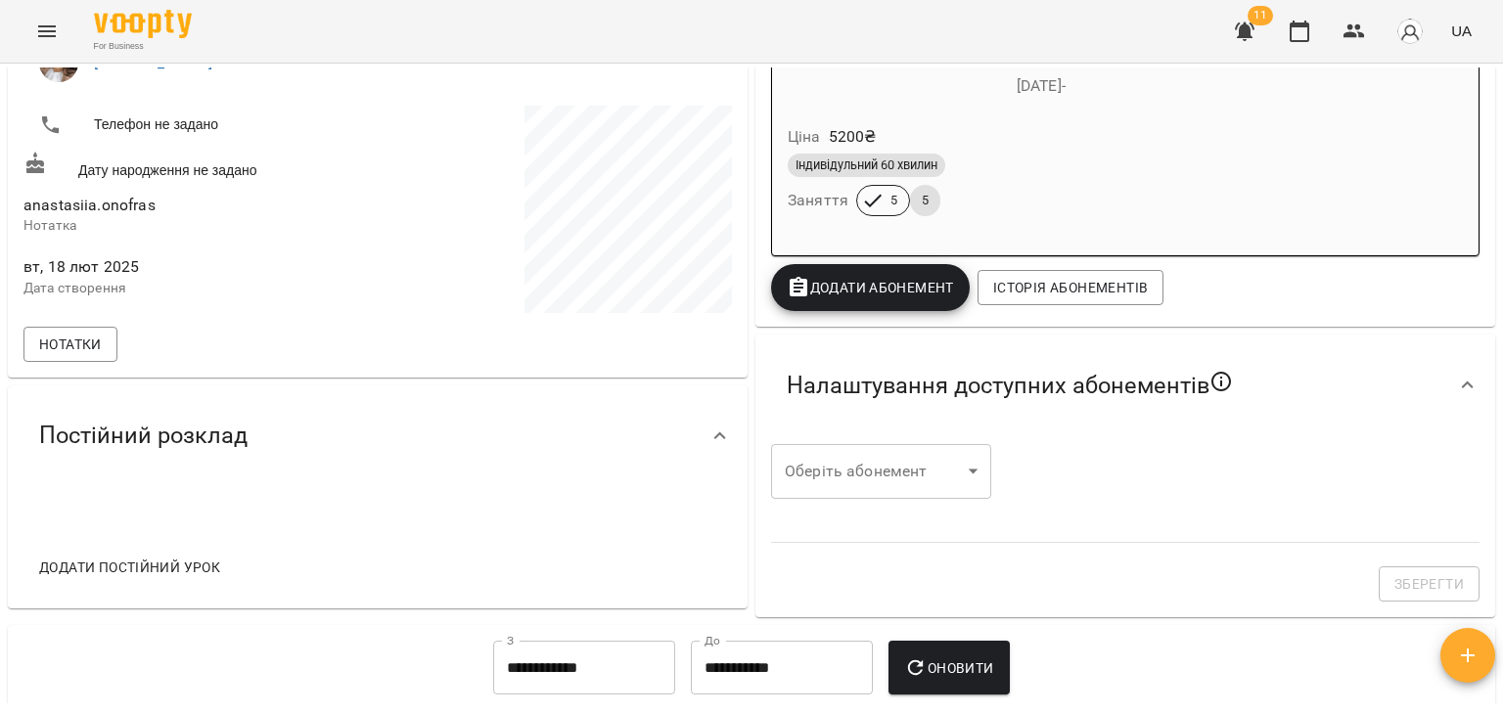
scroll to position [323, 0]
